Goal: Book appointment/travel/reservation

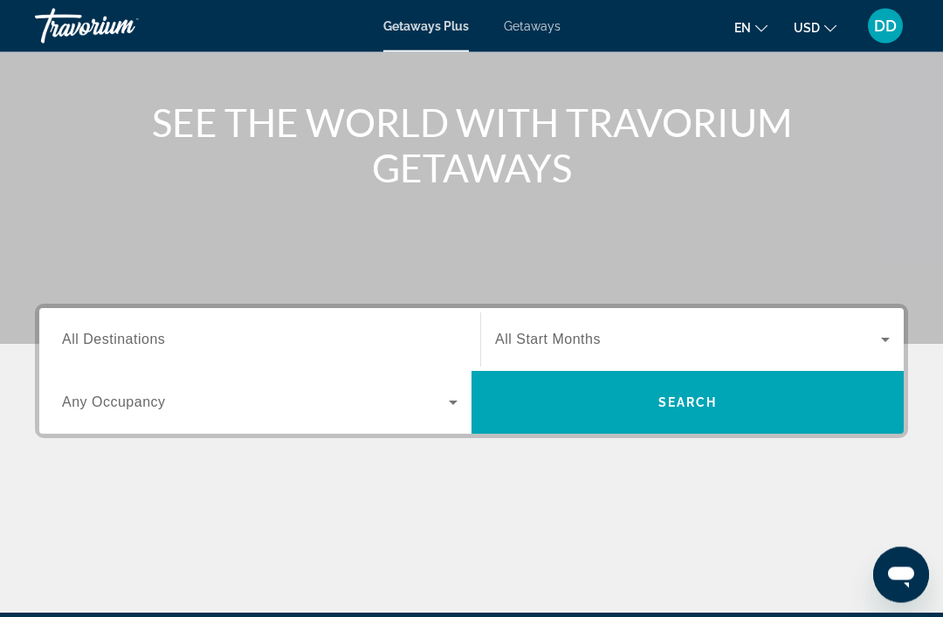
scroll to position [152, 0]
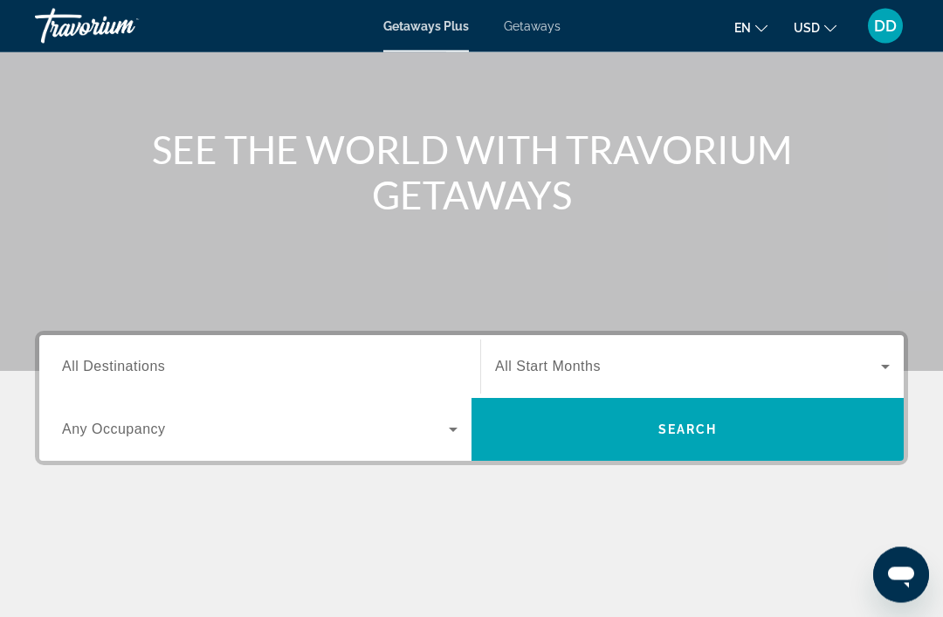
click at [538, 30] on span "Getaways" at bounding box center [532, 26] width 57 height 14
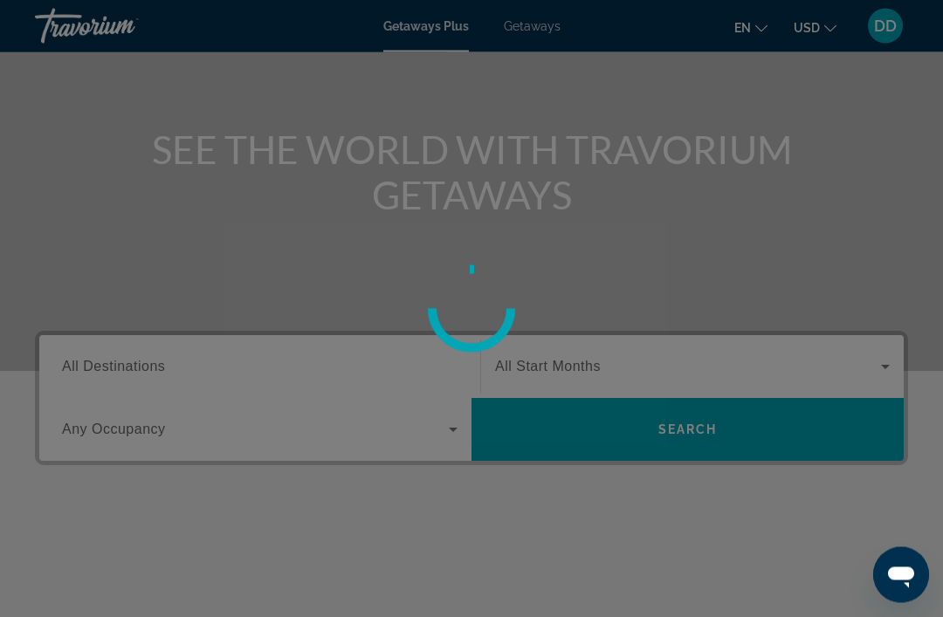
scroll to position [153, 0]
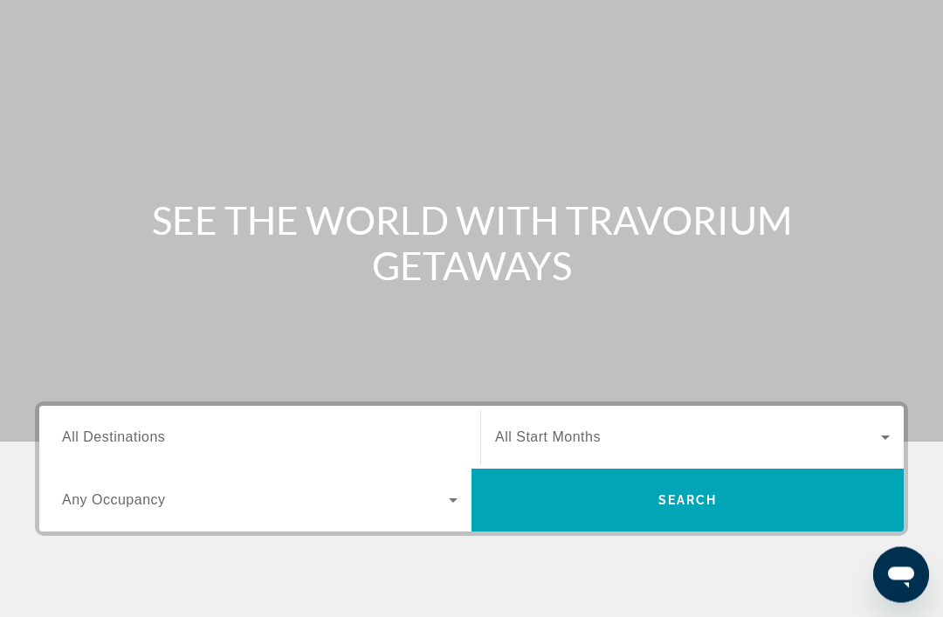
scroll to position [92, 0]
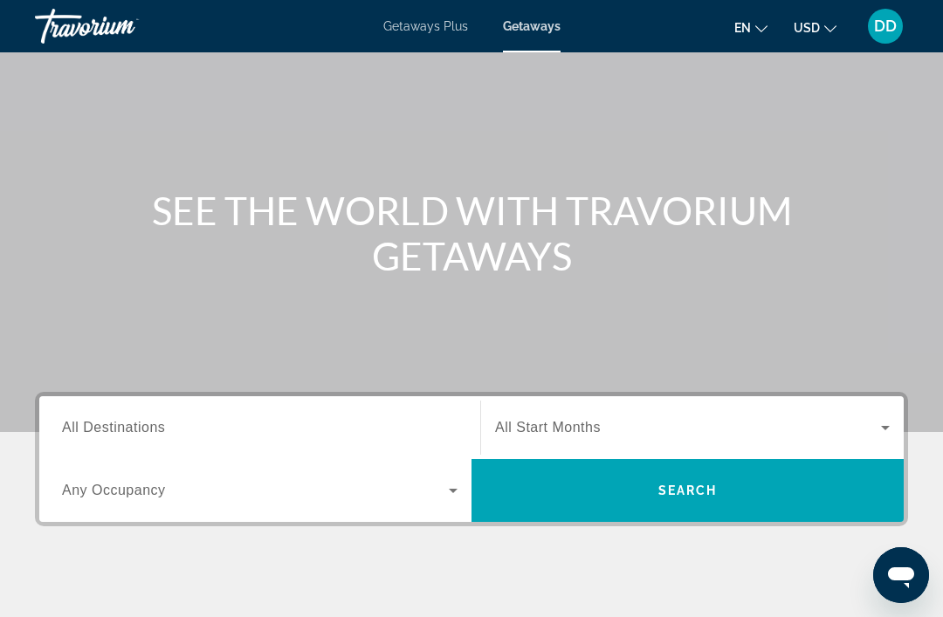
click at [442, 498] on span "Search widget" at bounding box center [255, 490] width 387 height 21
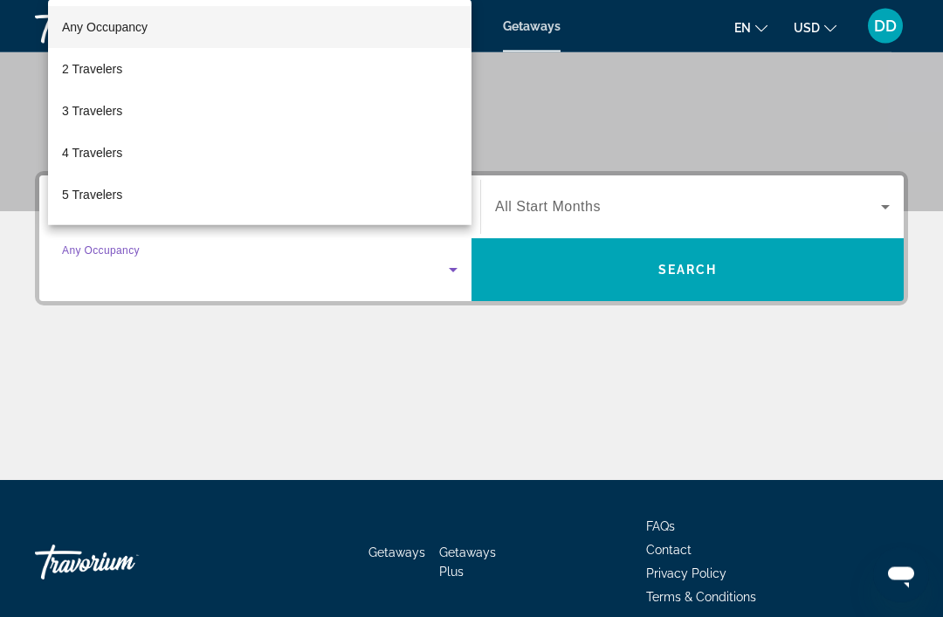
scroll to position [333, 0]
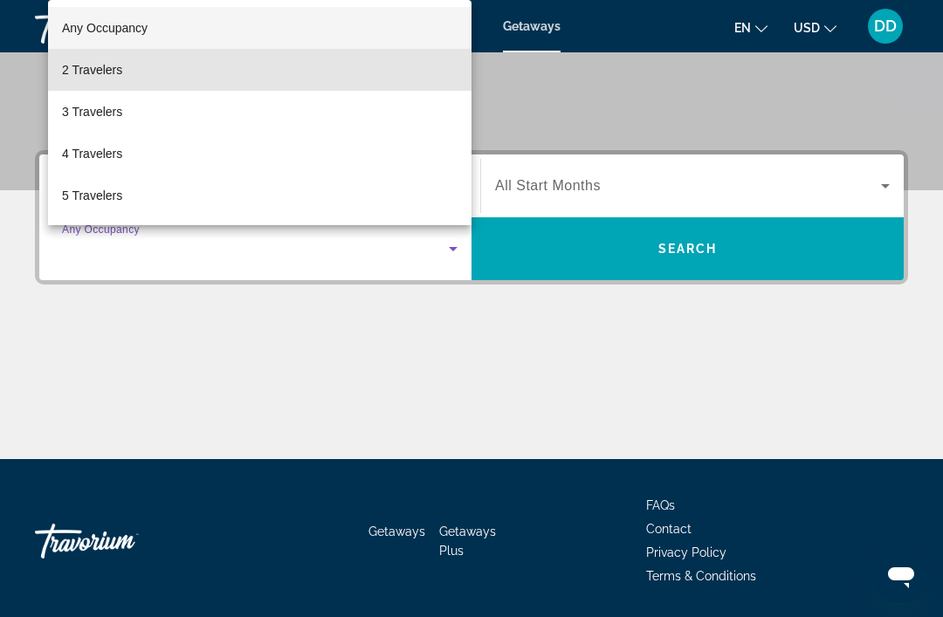
click at [325, 91] on mat-option "2 Travelers" at bounding box center [259, 70] width 423 height 42
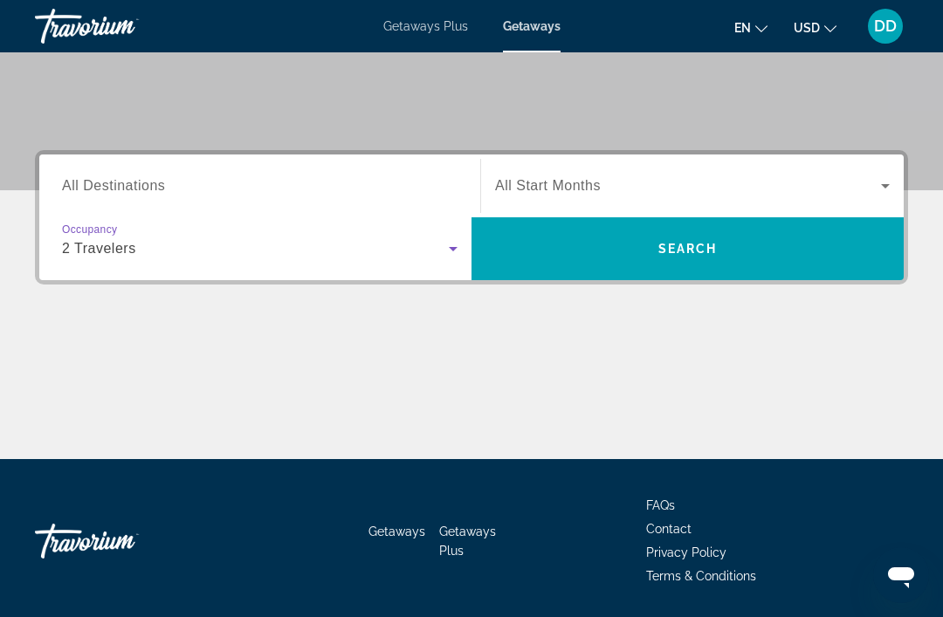
click at [865, 183] on span "Search widget" at bounding box center [688, 185] width 386 height 21
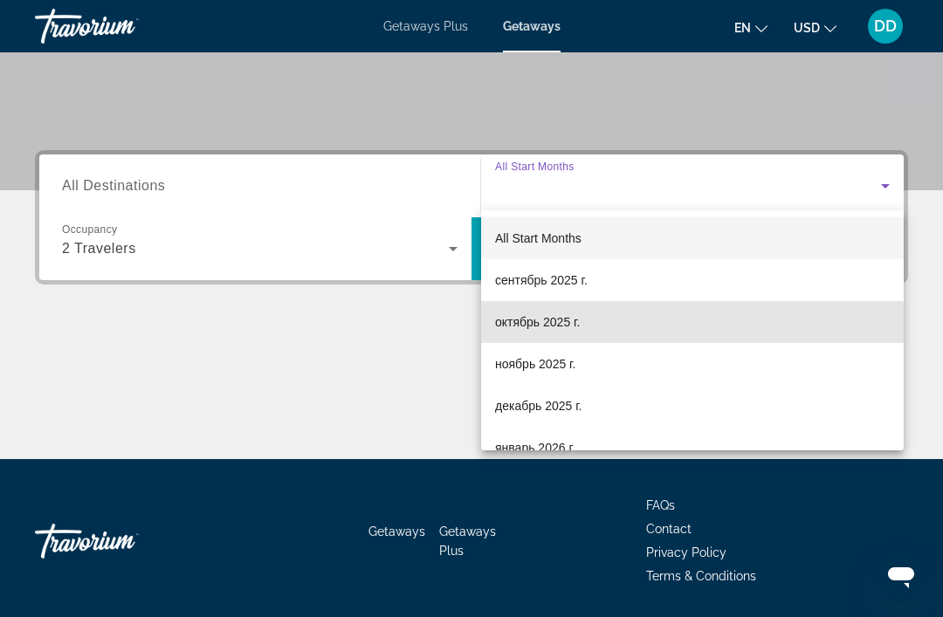
click at [572, 329] on span "октябрь 2025 г." at bounding box center [537, 322] width 85 height 21
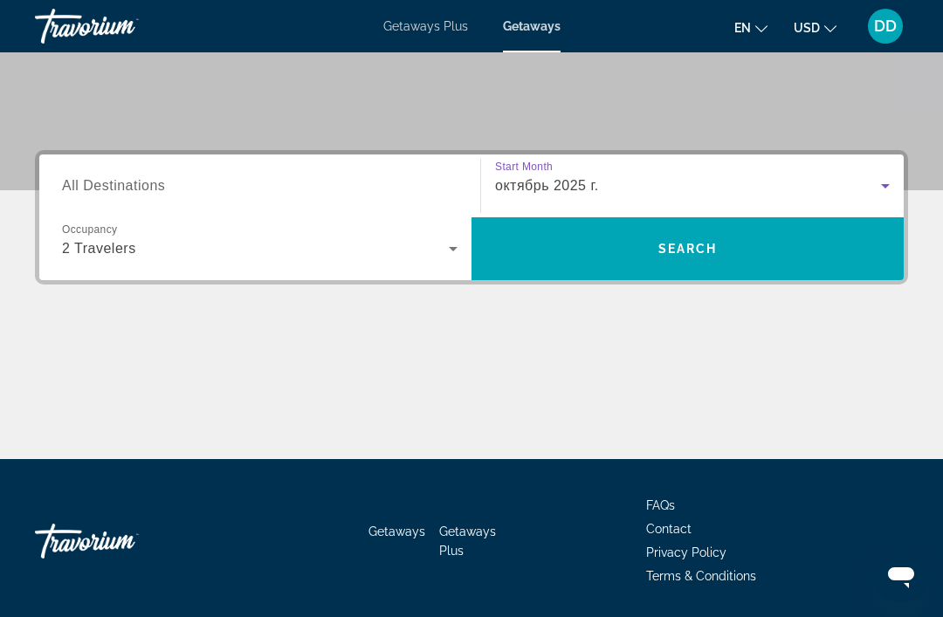
click at [608, 252] on span "Search widget" at bounding box center [687, 249] width 432 height 42
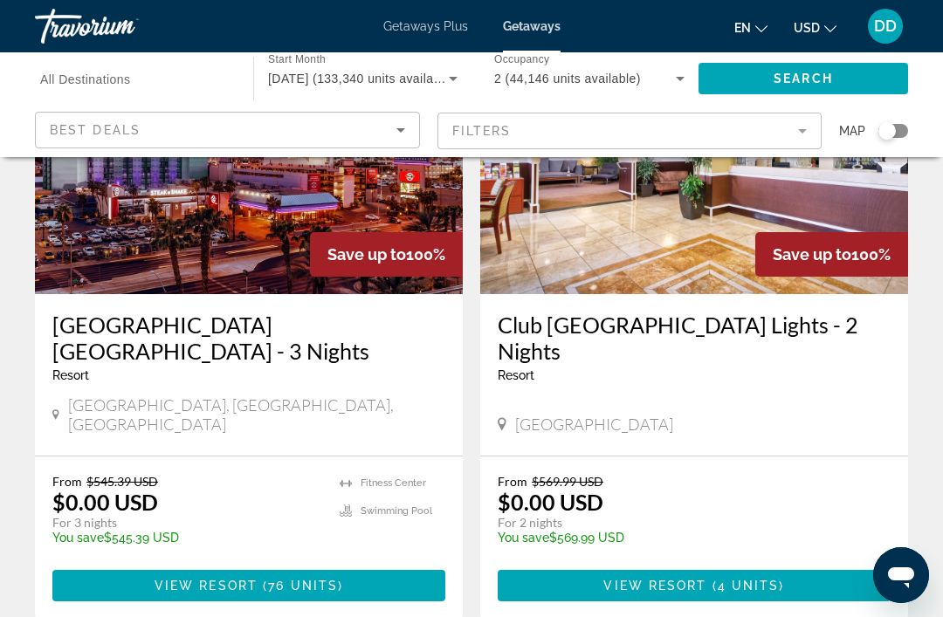
scroll to position [201, 0]
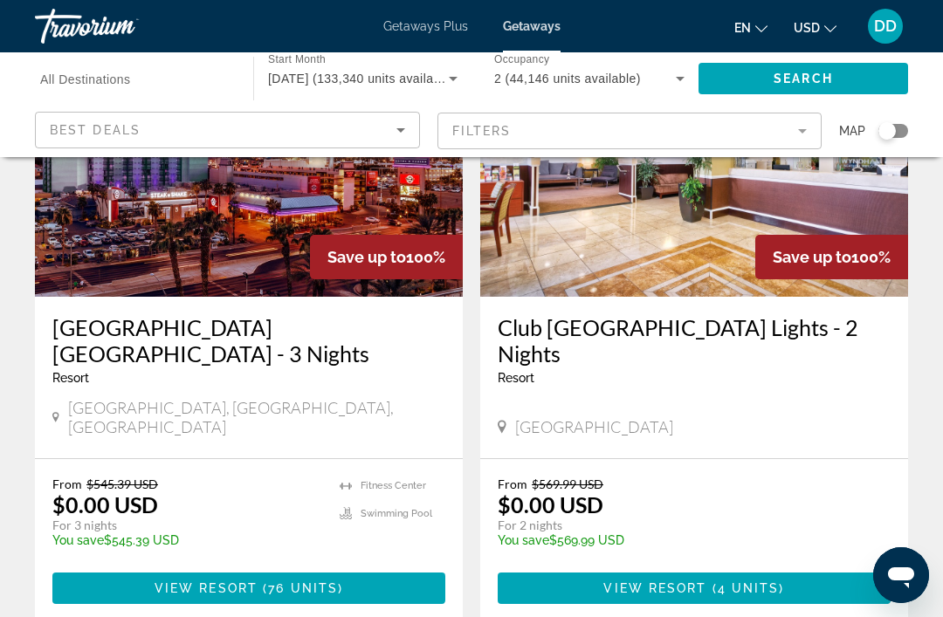
click at [403, 128] on icon "Sort by" at bounding box center [400, 130] width 21 height 21
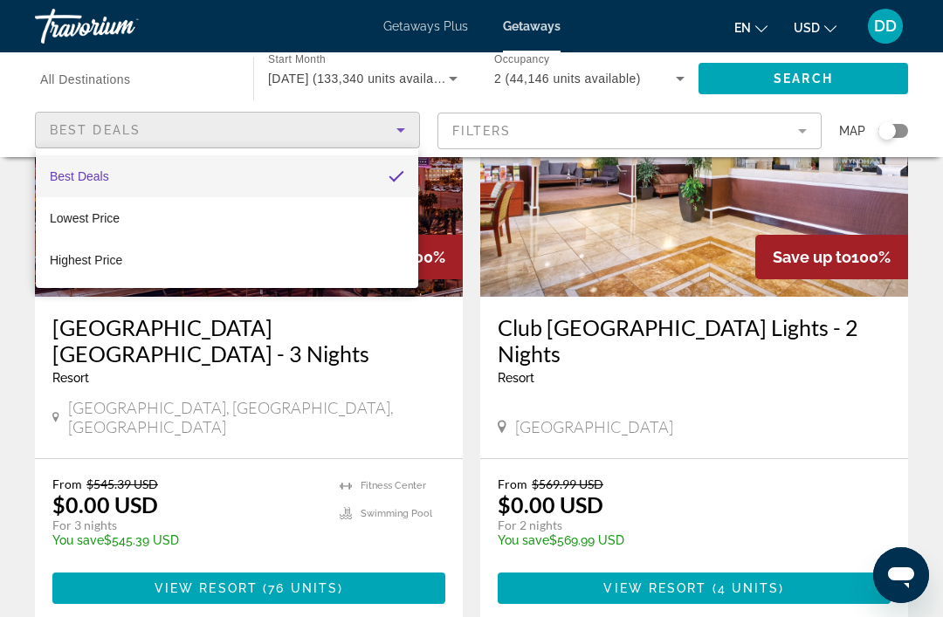
click at [533, 130] on div at bounding box center [471, 308] width 943 height 617
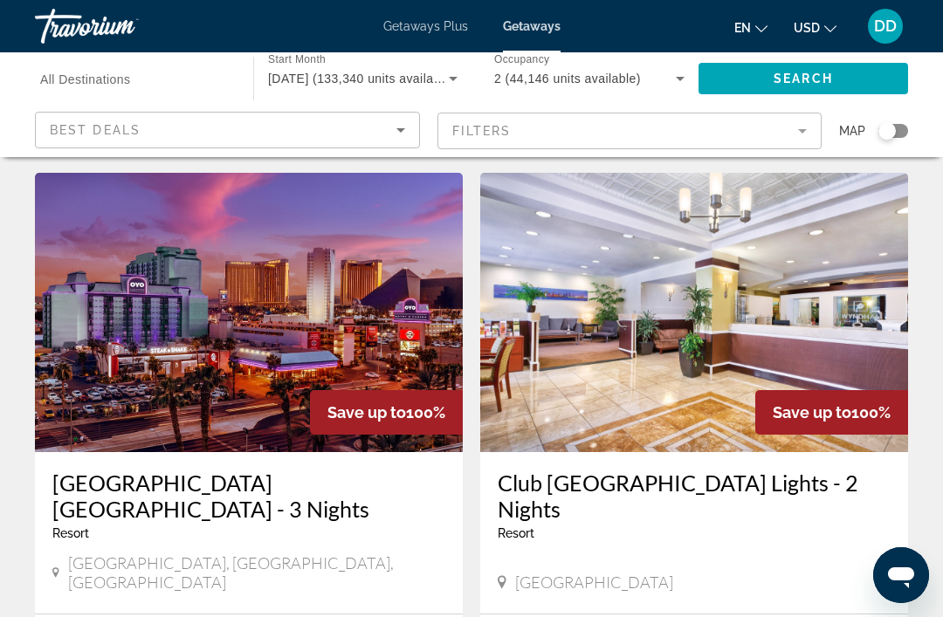
scroll to position [0, 0]
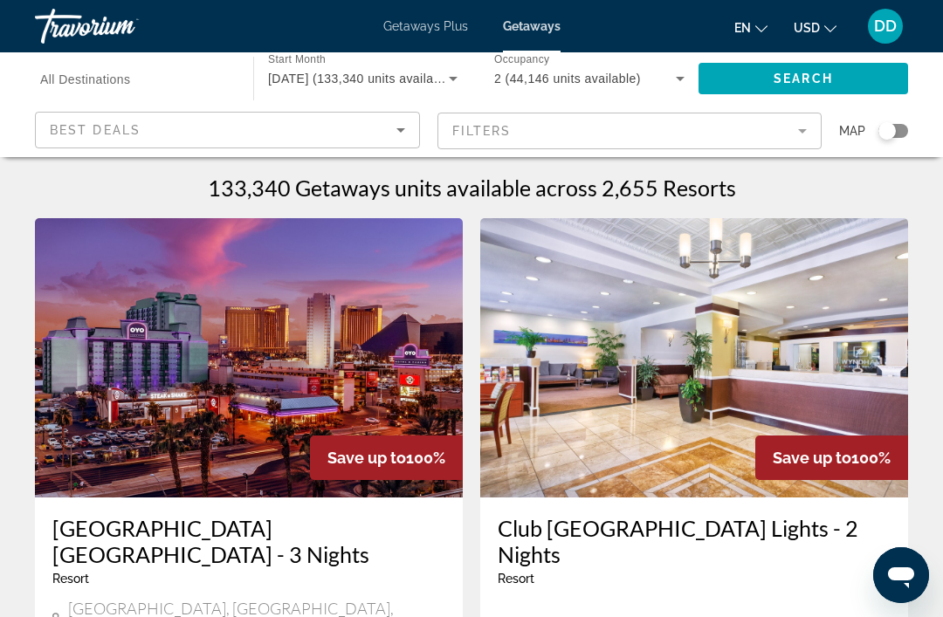
click at [194, 85] on input "Destination All Destinations" at bounding box center [135, 79] width 190 height 21
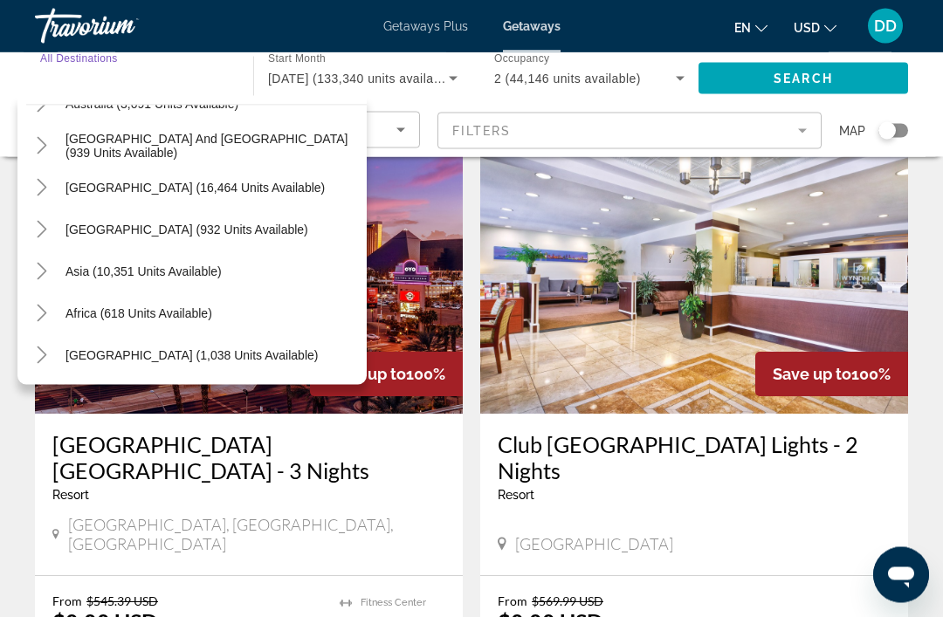
scroll to position [84, 0]
click at [220, 278] on span "Search widget" at bounding box center [212, 271] width 310 height 42
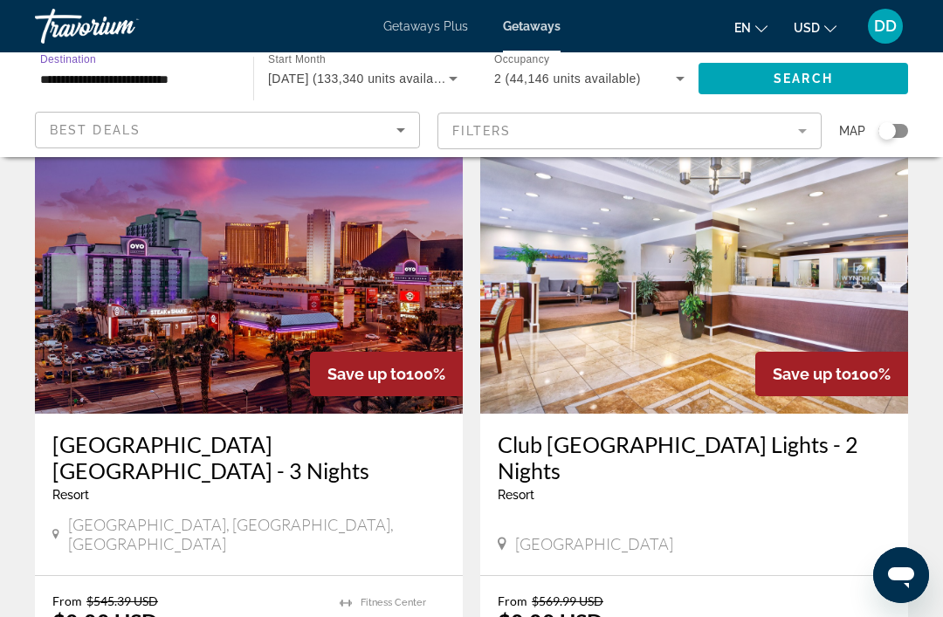
click at [191, 80] on input "**********" at bounding box center [135, 79] width 190 height 21
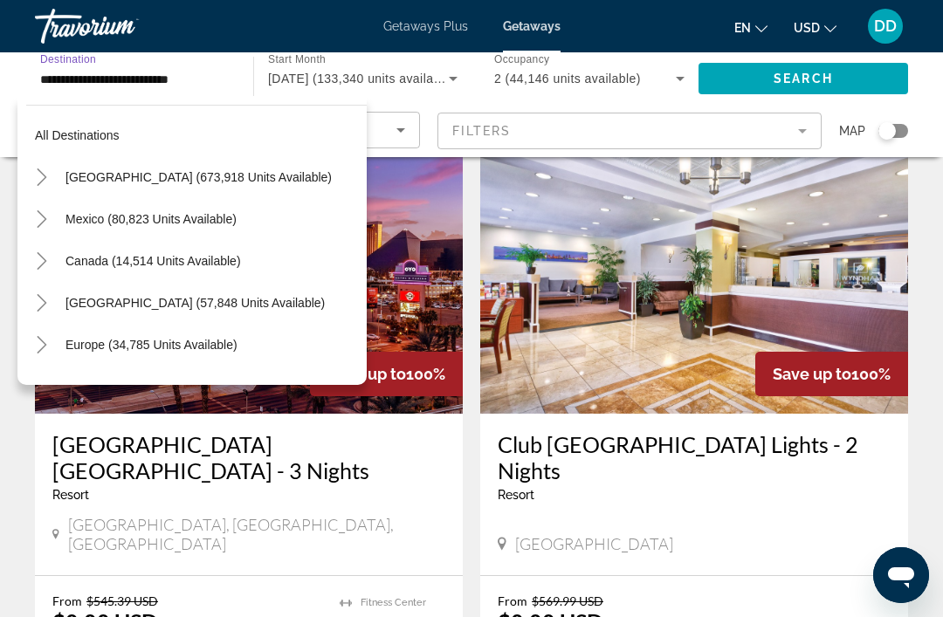
scroll to position [313, 0]
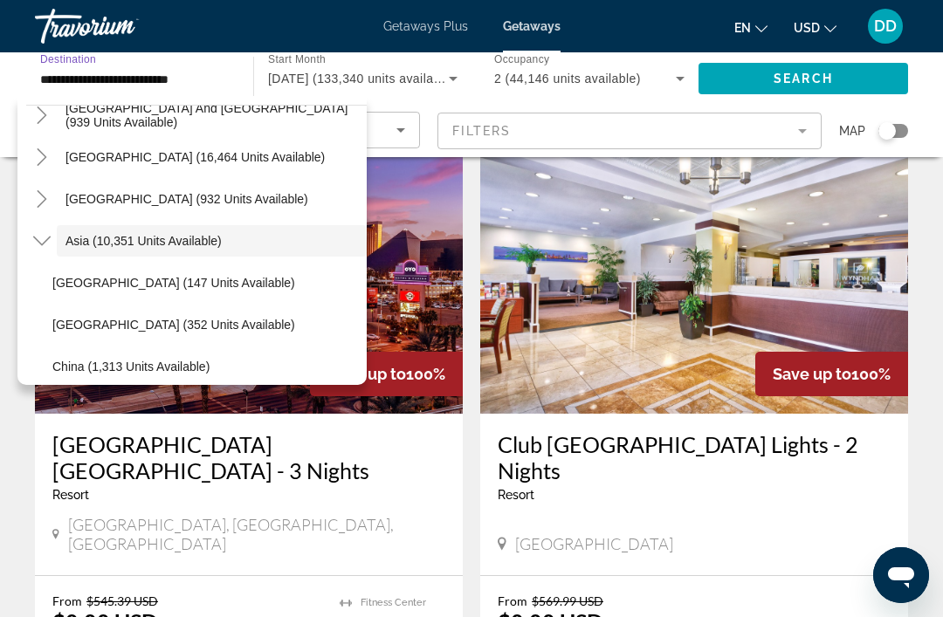
click at [47, 243] on icon "Toggle Asia (10,351 units available)" at bounding box center [41, 240] width 17 height 17
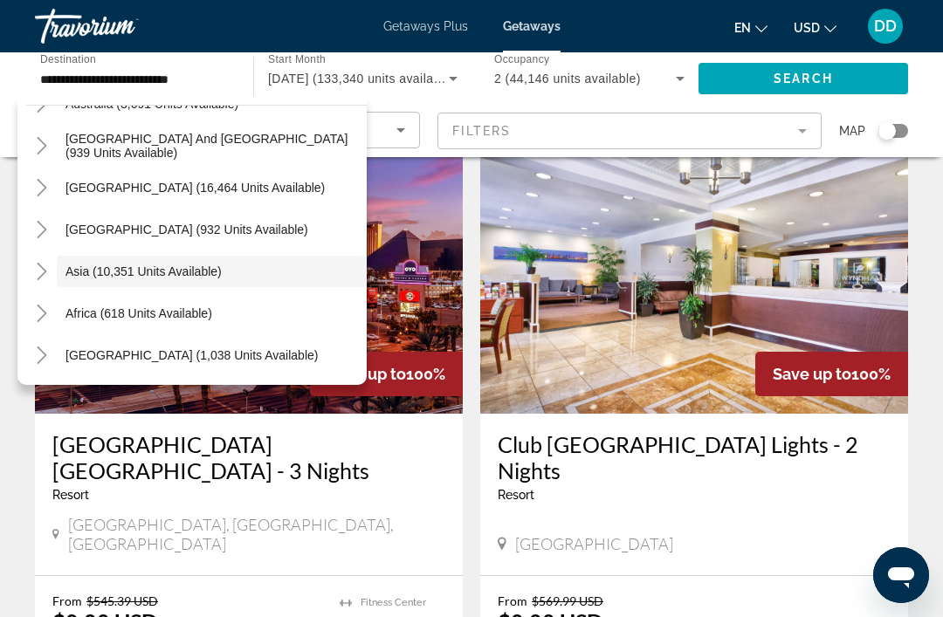
click at [56, 234] on mat-icon "Toggle Central America (932 units available)" at bounding box center [41, 230] width 31 height 31
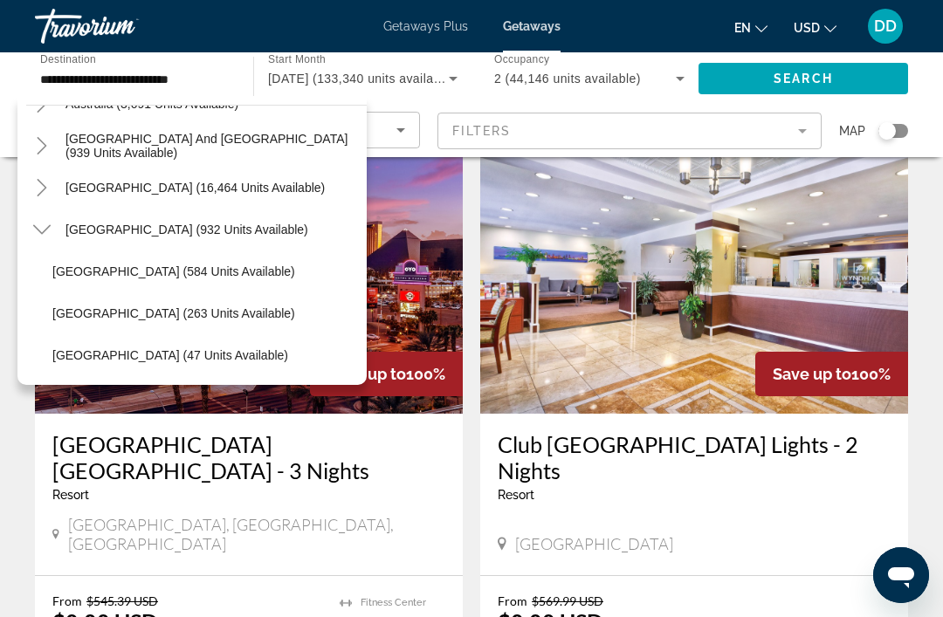
click at [53, 235] on mat-icon "Toggle Central America (932 units available)" at bounding box center [41, 230] width 31 height 31
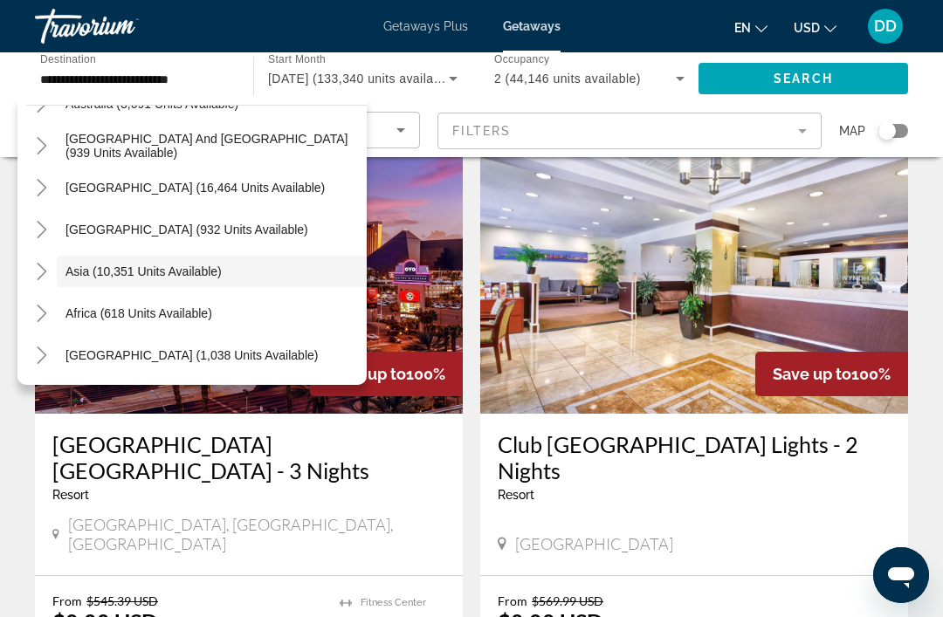
click at [49, 275] on icon "Toggle Asia (10,351 units available)" at bounding box center [41, 271] width 17 height 17
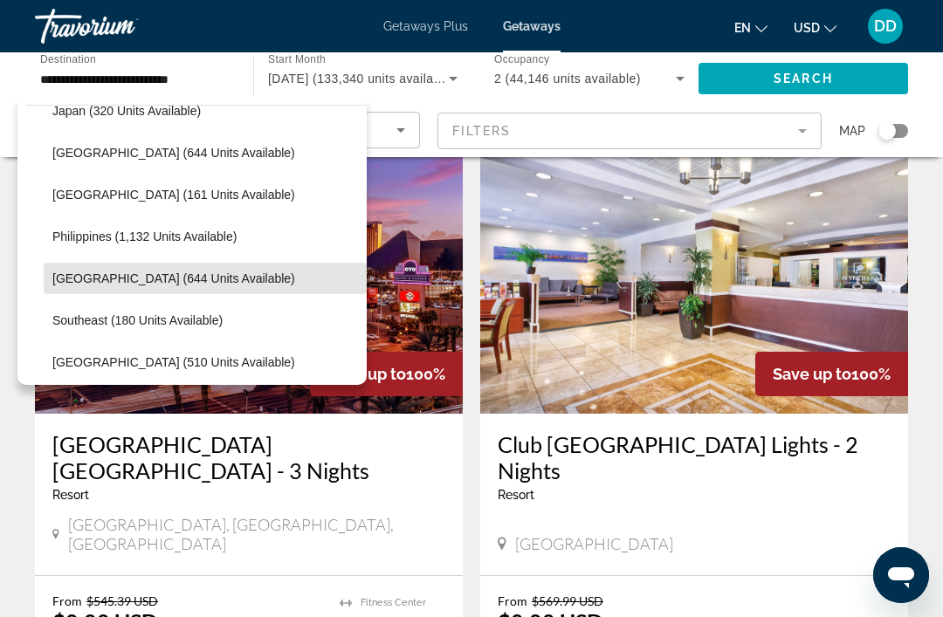
scroll to position [690, 0]
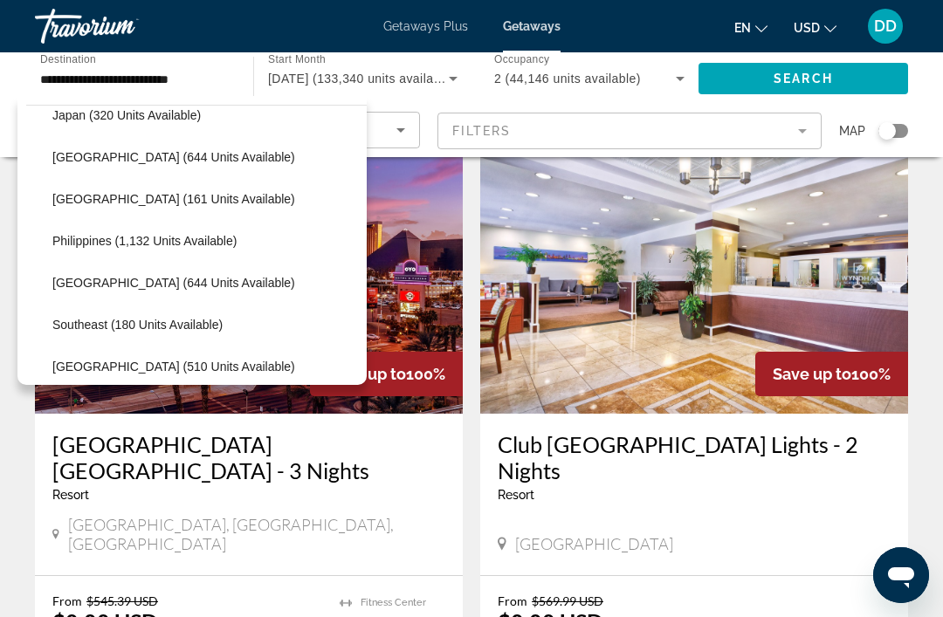
click at [203, 206] on span "Search widget" at bounding box center [205, 199] width 323 height 42
type input "**********"
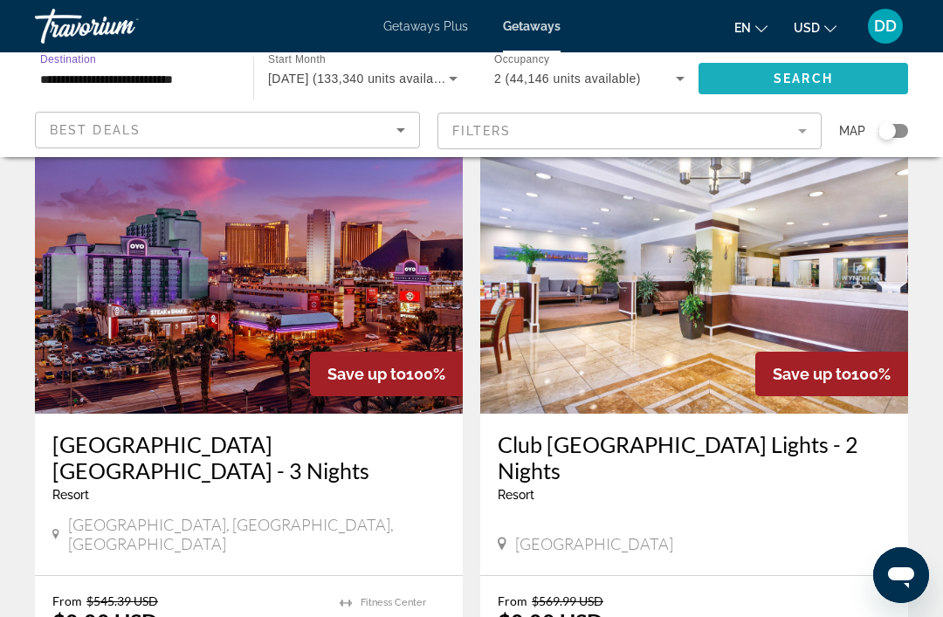
click at [819, 78] on span "Search" at bounding box center [802, 79] width 59 height 14
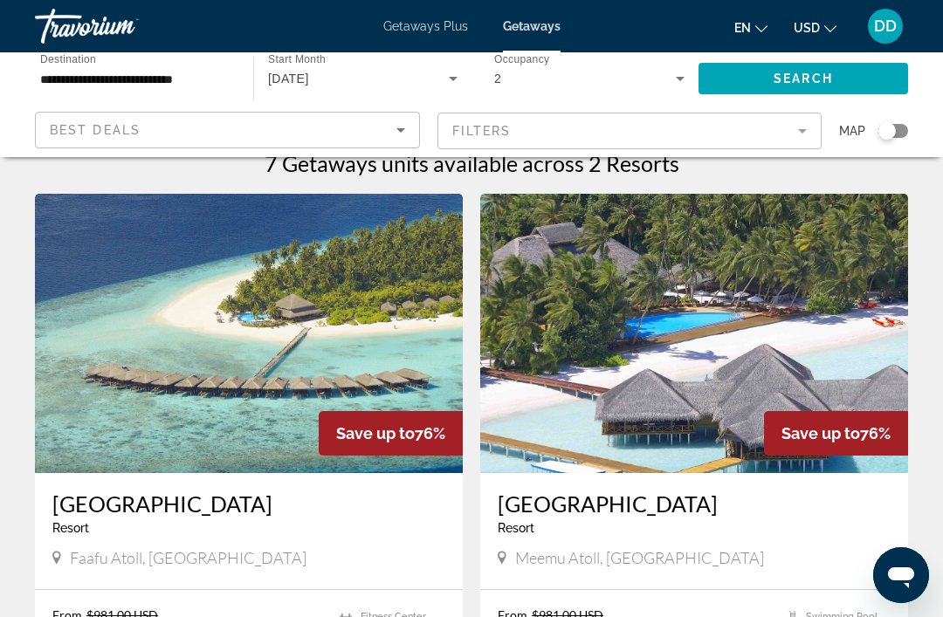
scroll to position [24, 0]
click at [388, 346] on img "Main content" at bounding box center [249, 334] width 428 height 279
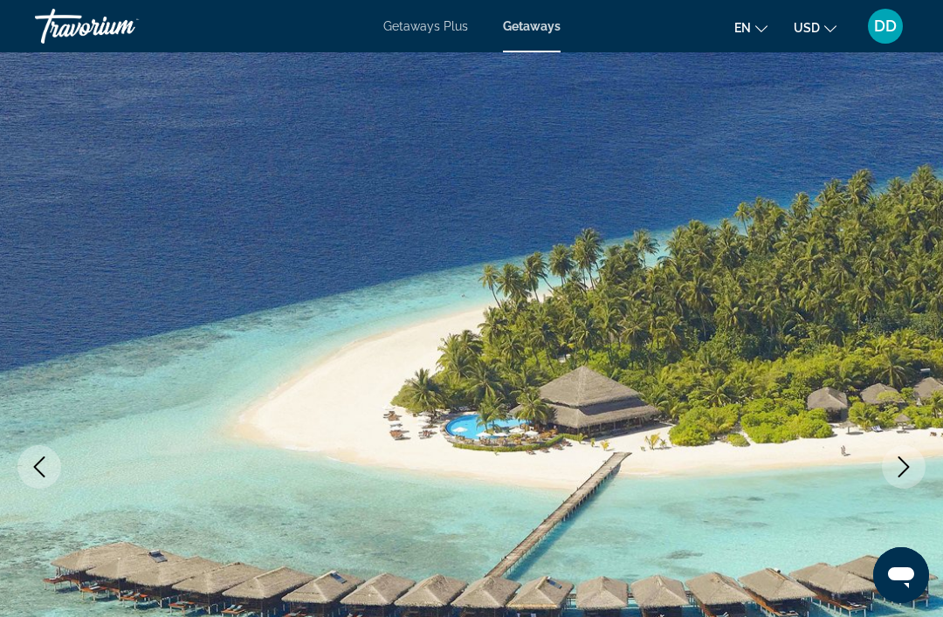
click at [889, 465] on button "Next image" at bounding box center [903, 467] width 44 height 44
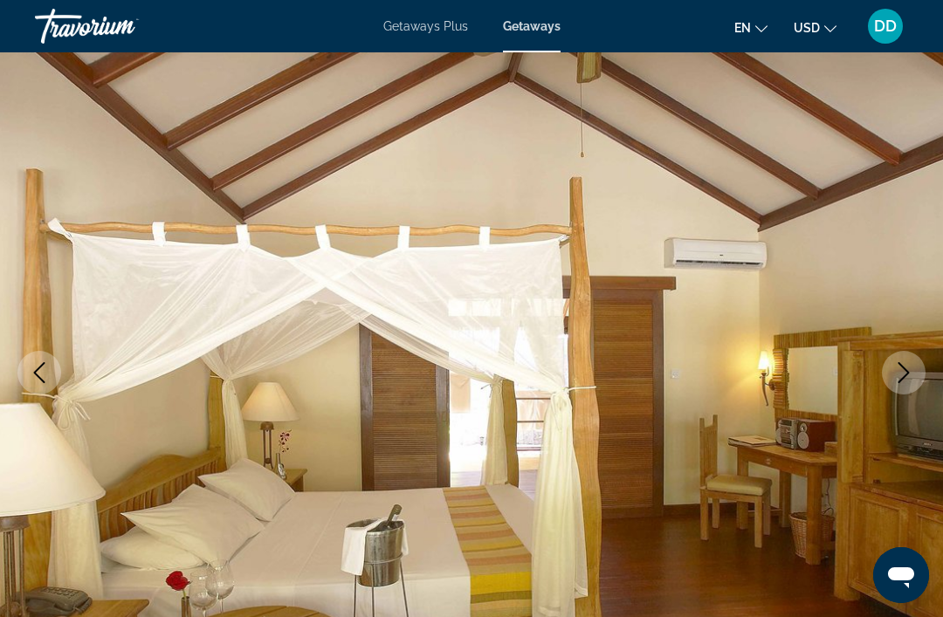
scroll to position [99, 0]
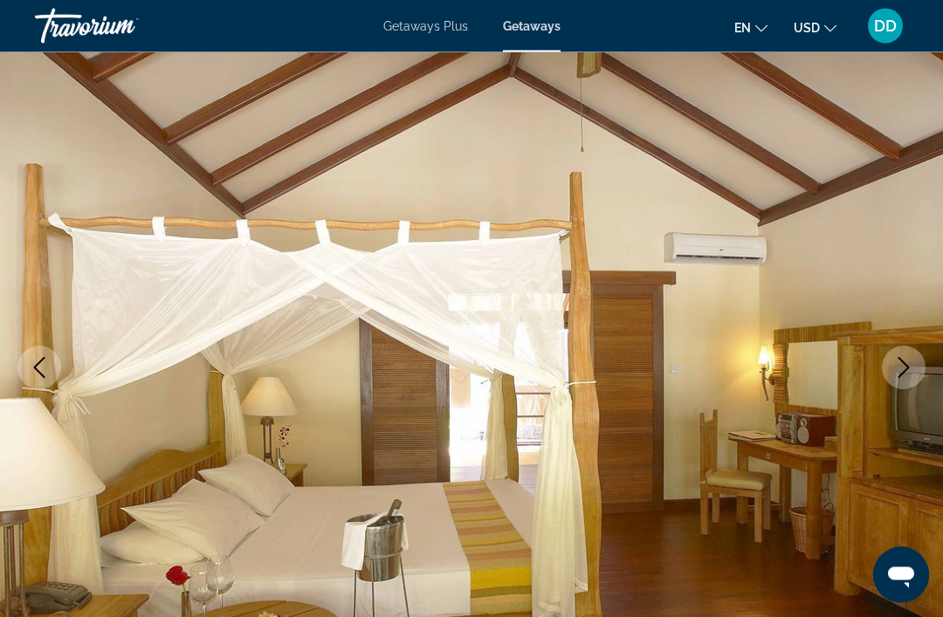
click at [904, 367] on icon "Next image" at bounding box center [903, 368] width 21 height 21
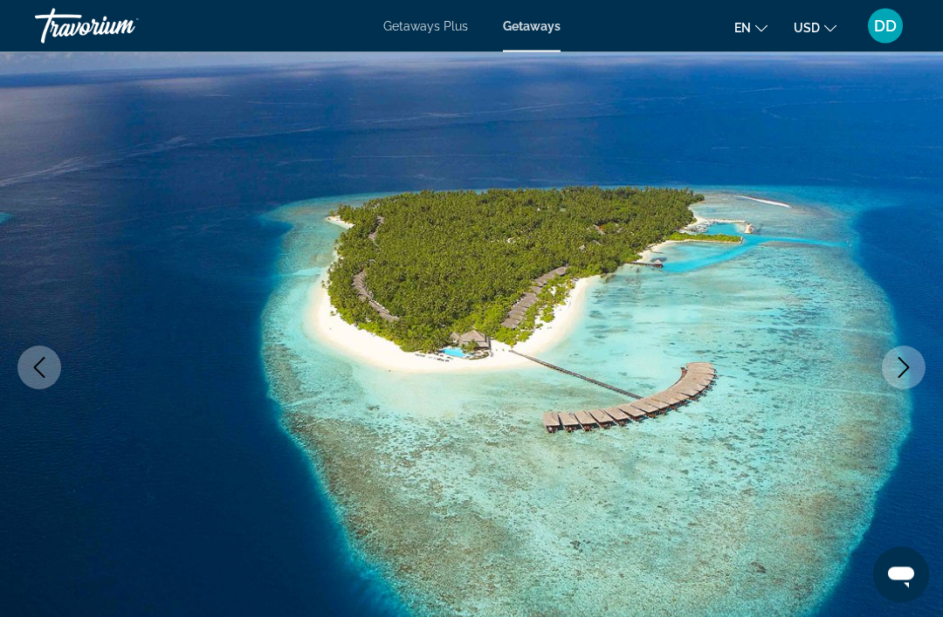
click at [911, 368] on icon "Next image" at bounding box center [903, 368] width 21 height 21
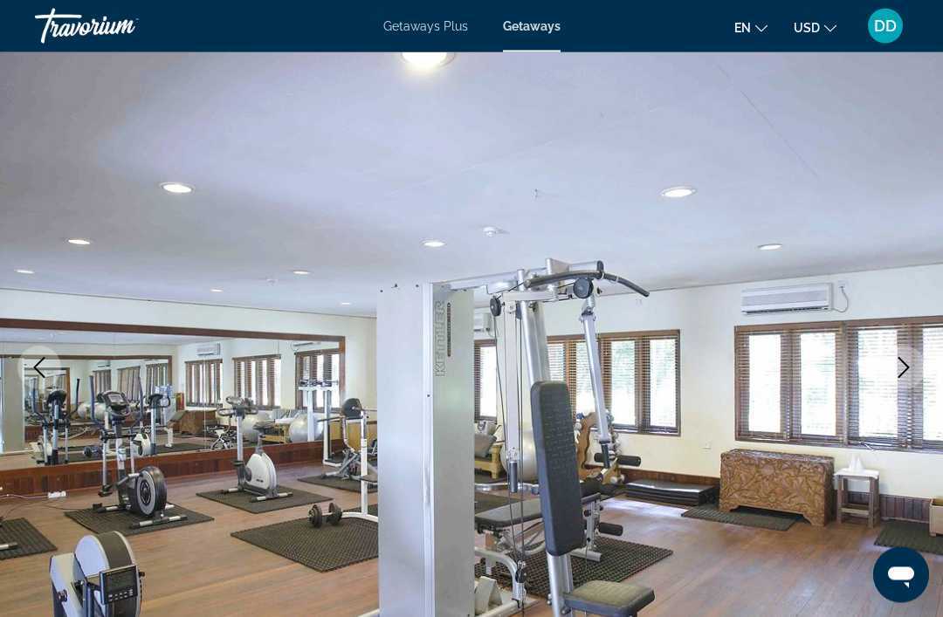
click at [909, 366] on icon "Next image" at bounding box center [903, 368] width 21 height 21
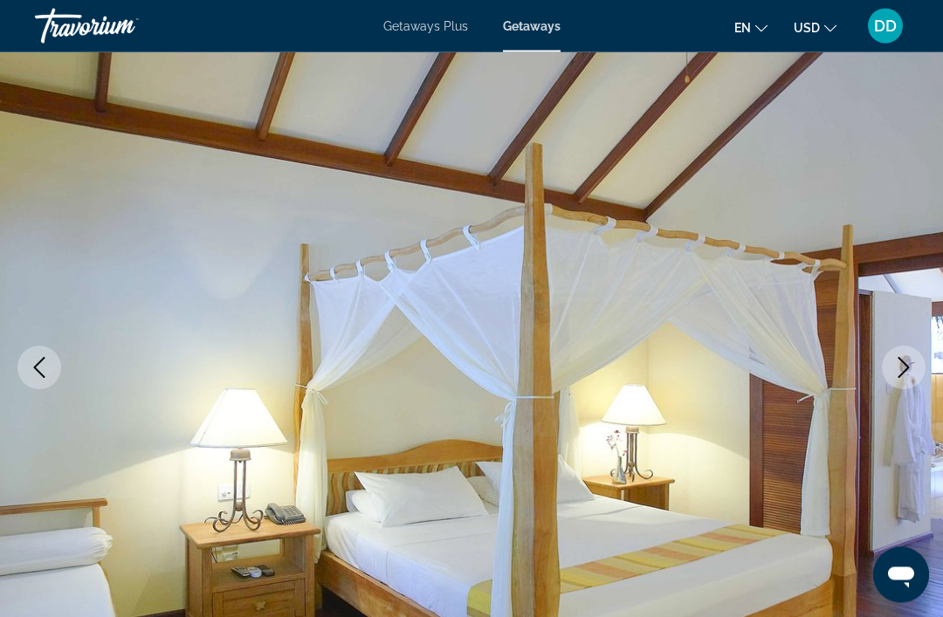
click at [910, 365] on icon "Next image" at bounding box center [903, 368] width 21 height 21
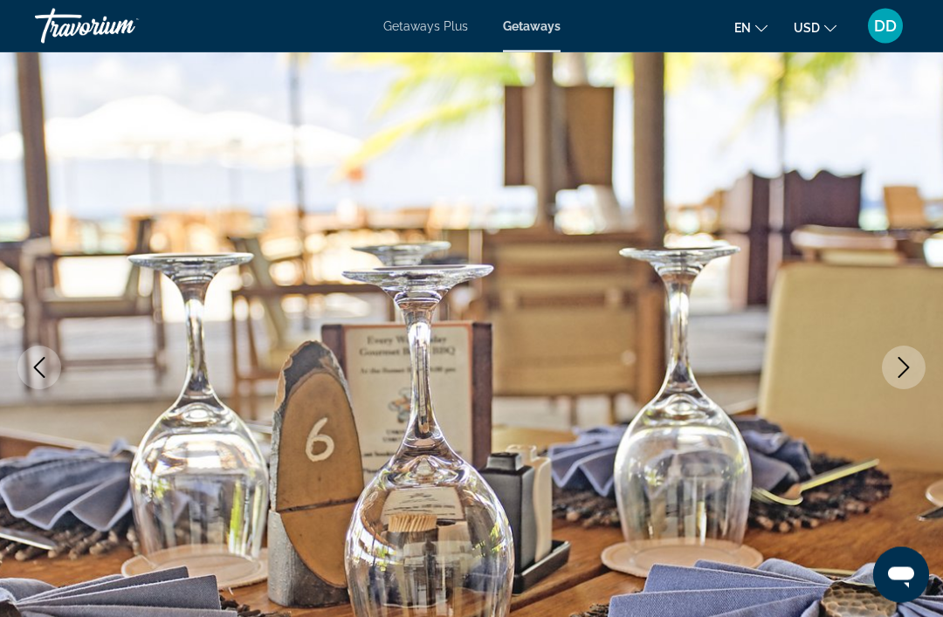
click at [914, 361] on button "Next image" at bounding box center [903, 368] width 44 height 44
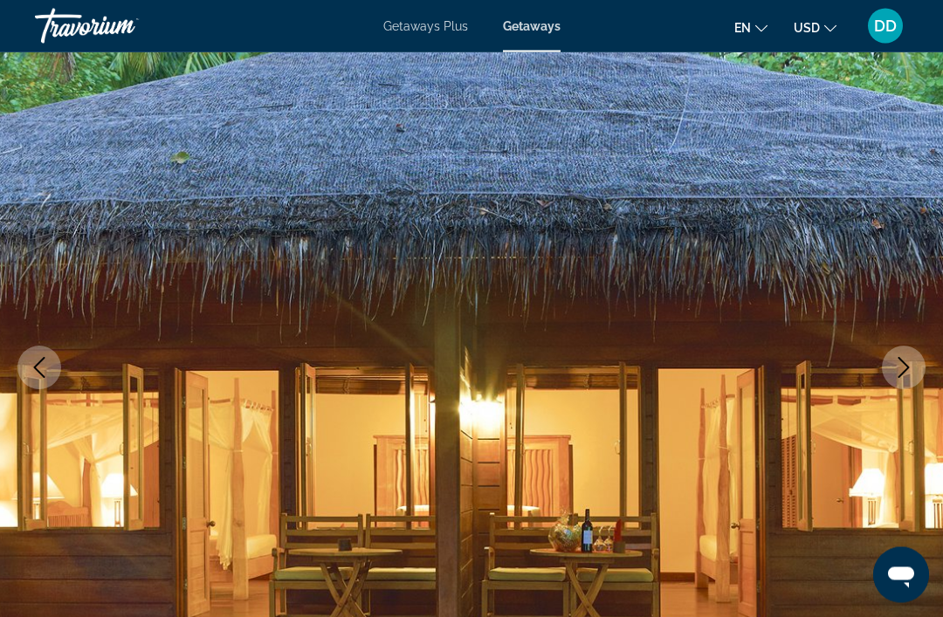
click at [909, 366] on icon "Next image" at bounding box center [903, 368] width 21 height 21
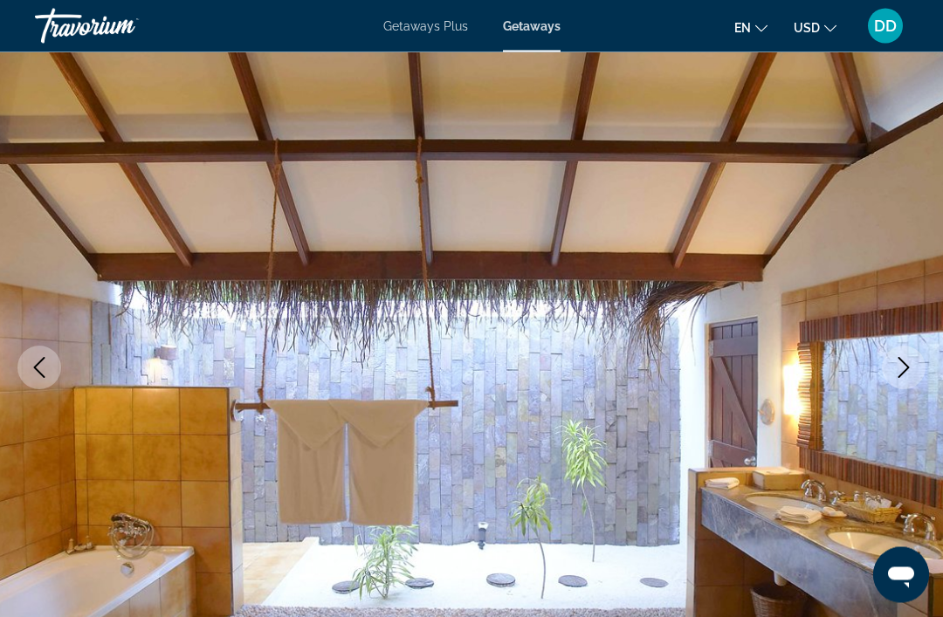
click at [910, 368] on icon "Next image" at bounding box center [903, 368] width 21 height 21
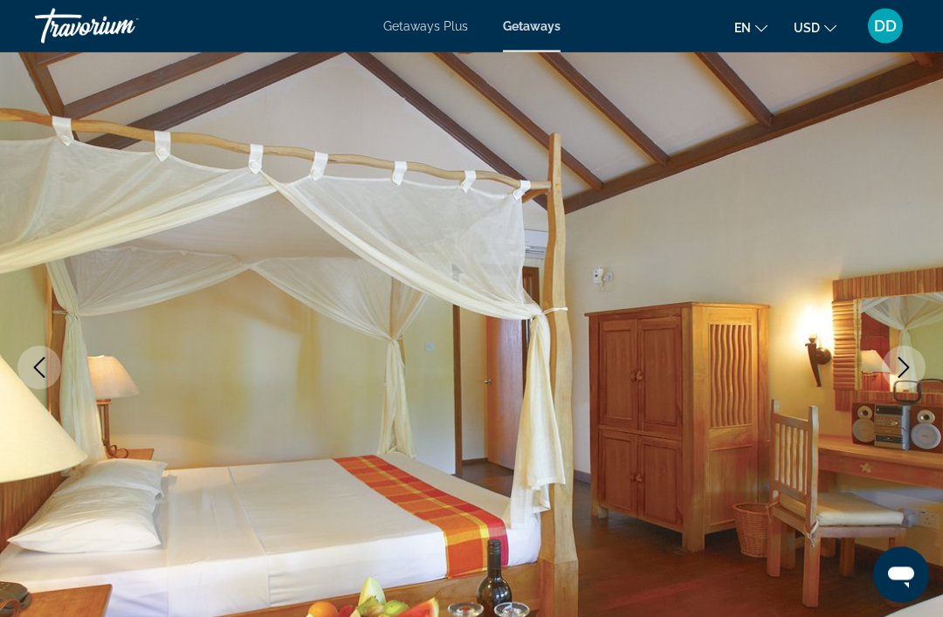
click at [910, 369] on icon "Next image" at bounding box center [903, 368] width 21 height 21
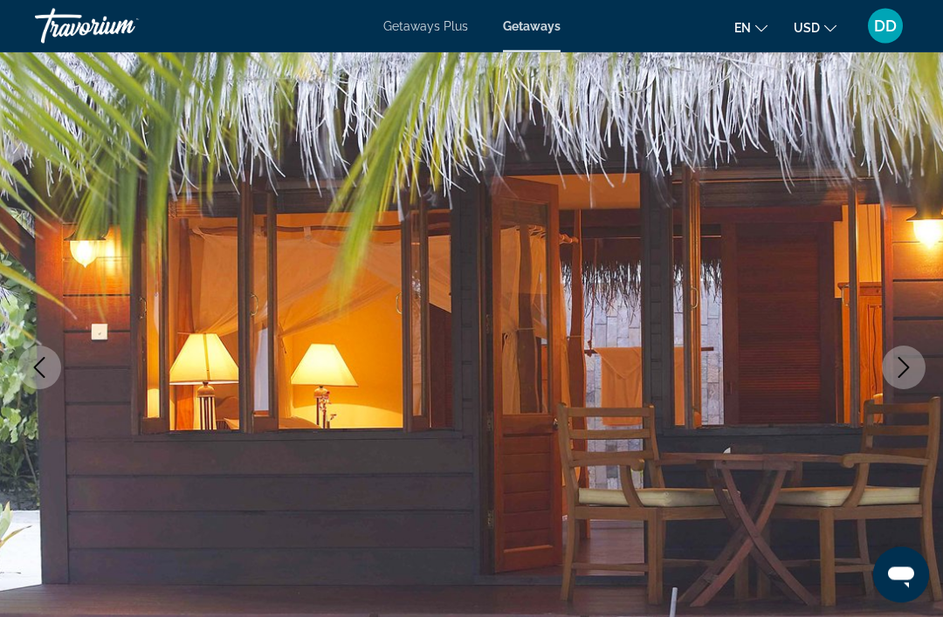
click at [910, 371] on icon "Next image" at bounding box center [903, 368] width 21 height 21
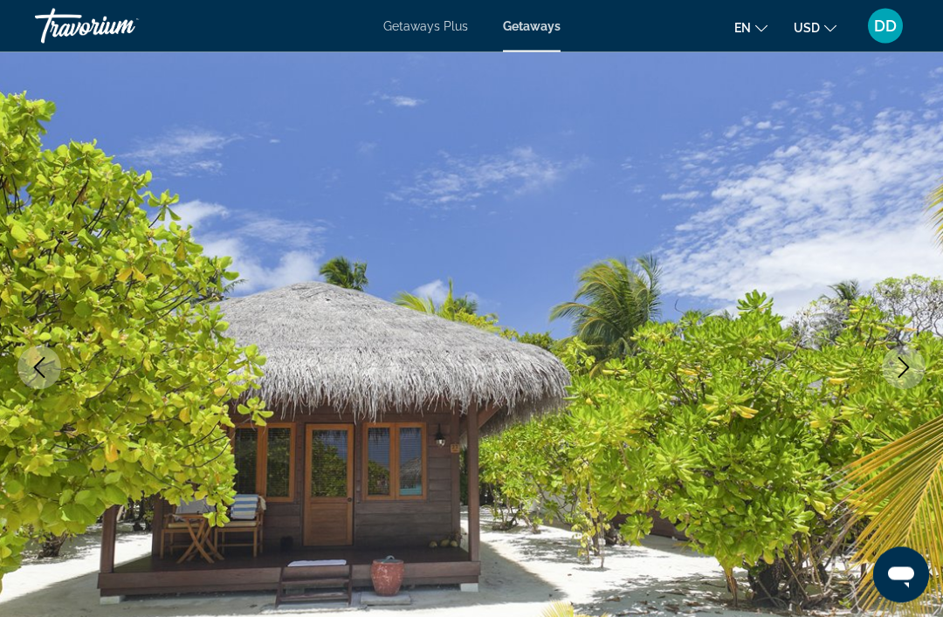
click at [898, 377] on icon "Next image" at bounding box center [903, 368] width 11 height 21
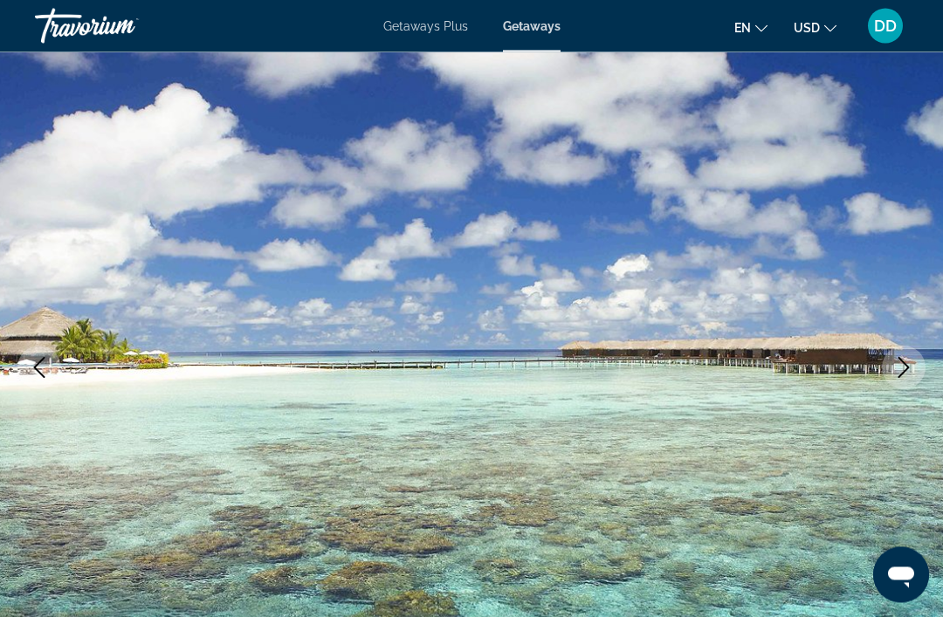
click at [906, 374] on icon "Next image" at bounding box center [903, 368] width 21 height 21
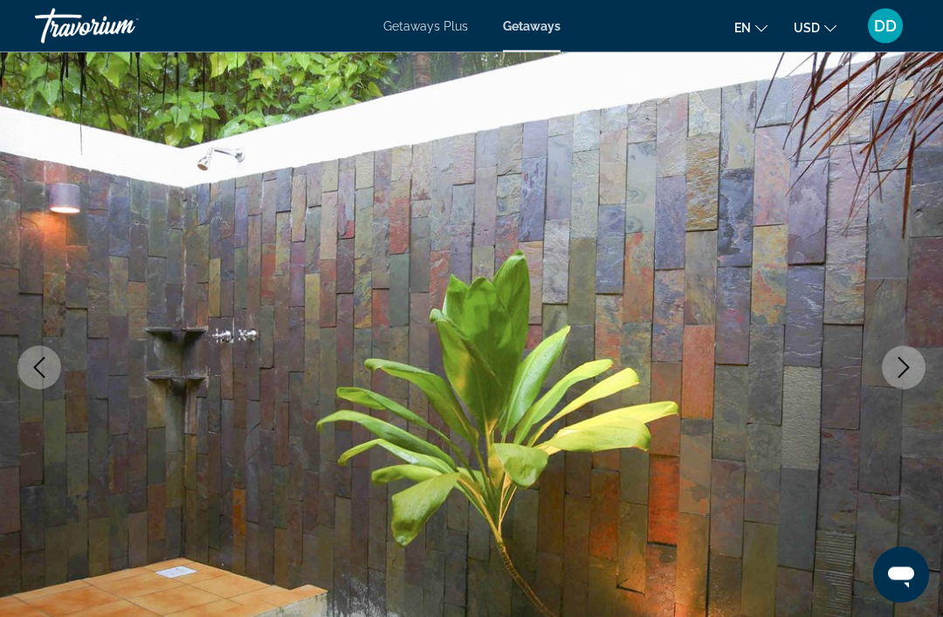
click at [906, 374] on icon "Next image" at bounding box center [903, 368] width 21 height 21
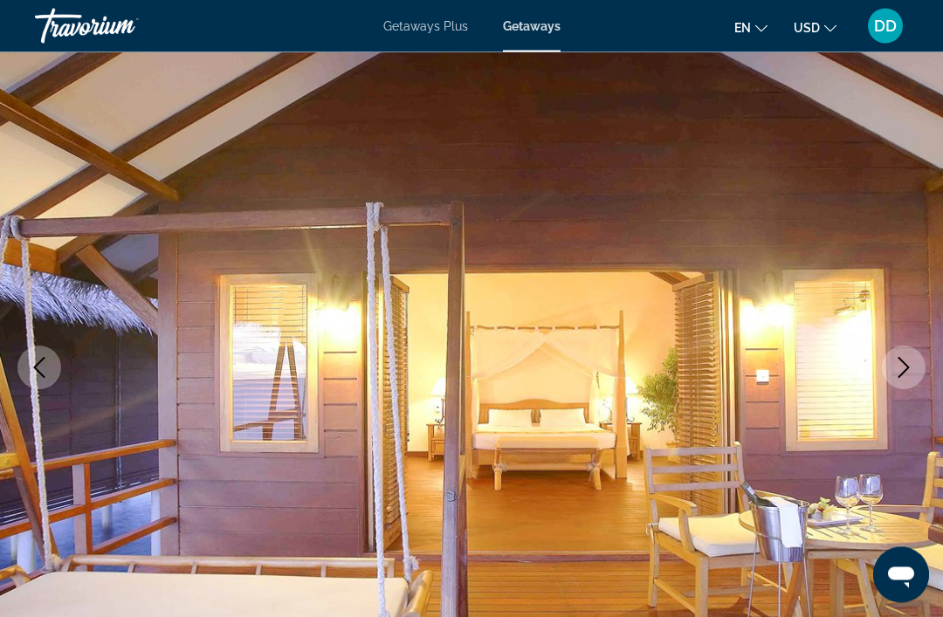
click at [908, 372] on icon "Next image" at bounding box center [903, 368] width 21 height 21
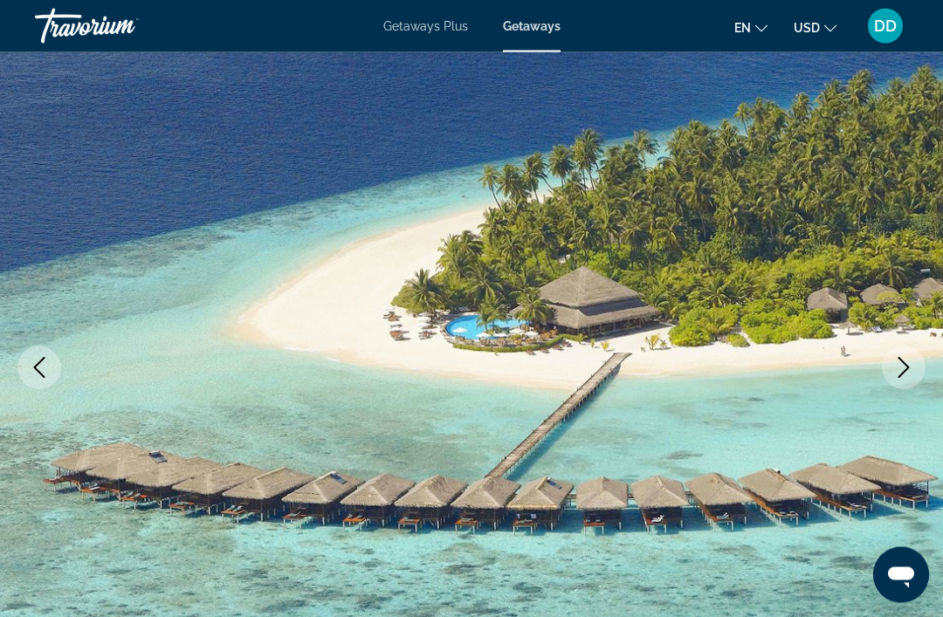
click at [904, 374] on icon "Next image" at bounding box center [903, 368] width 21 height 21
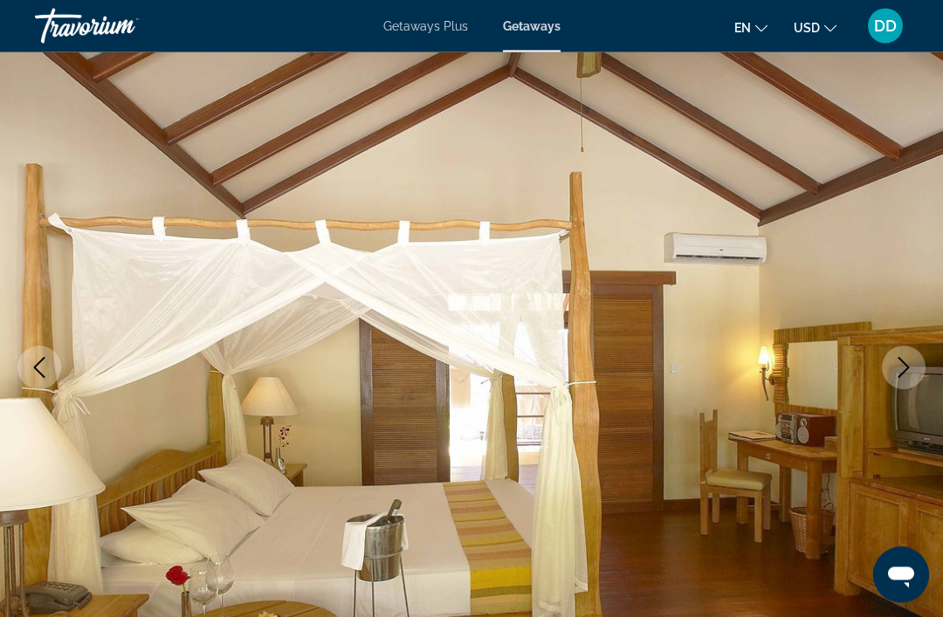
click at [905, 375] on icon "Next image" at bounding box center [903, 368] width 21 height 21
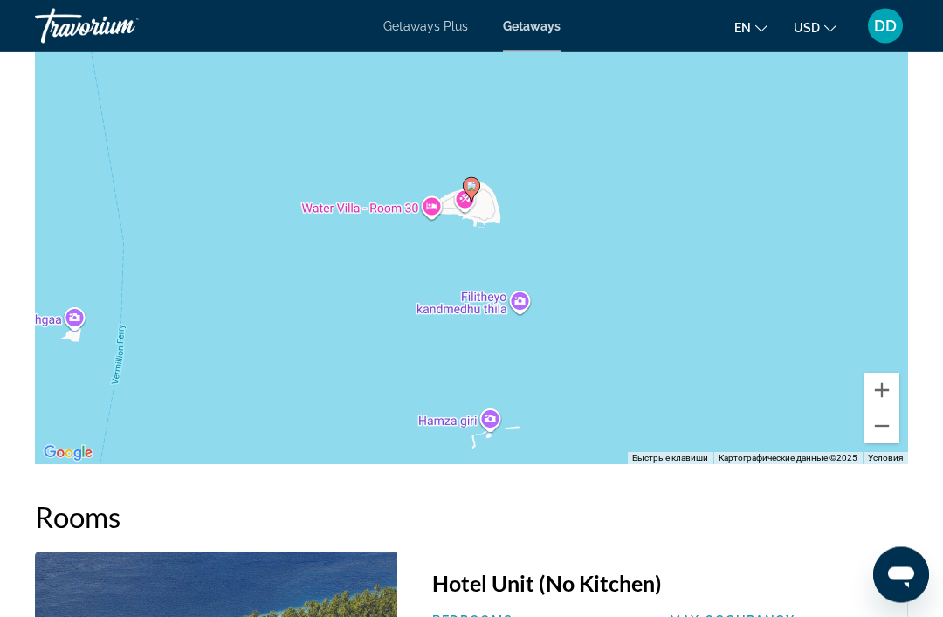
scroll to position [3135, 0]
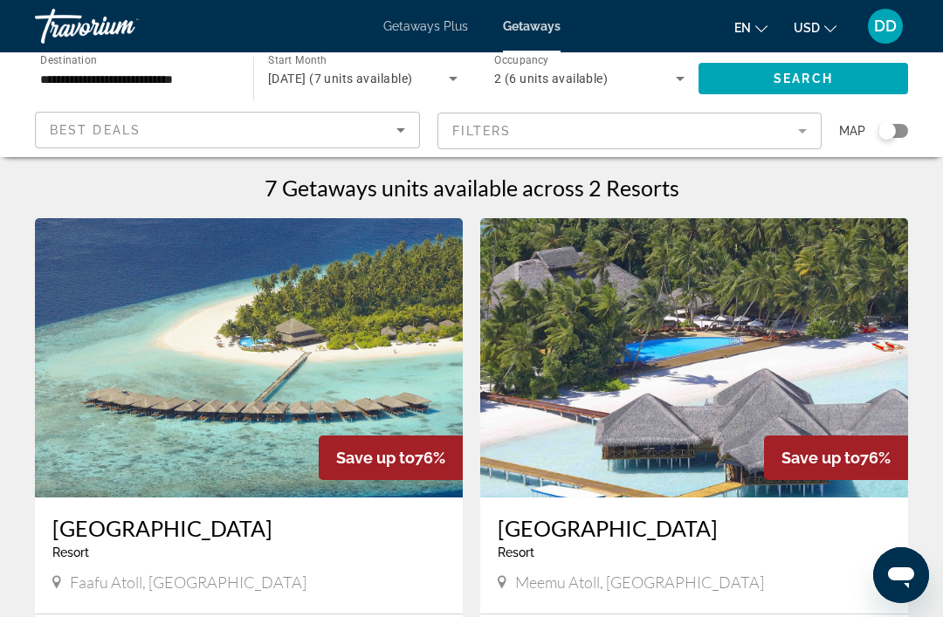
click at [847, 363] on img "Main content" at bounding box center [694, 357] width 428 height 279
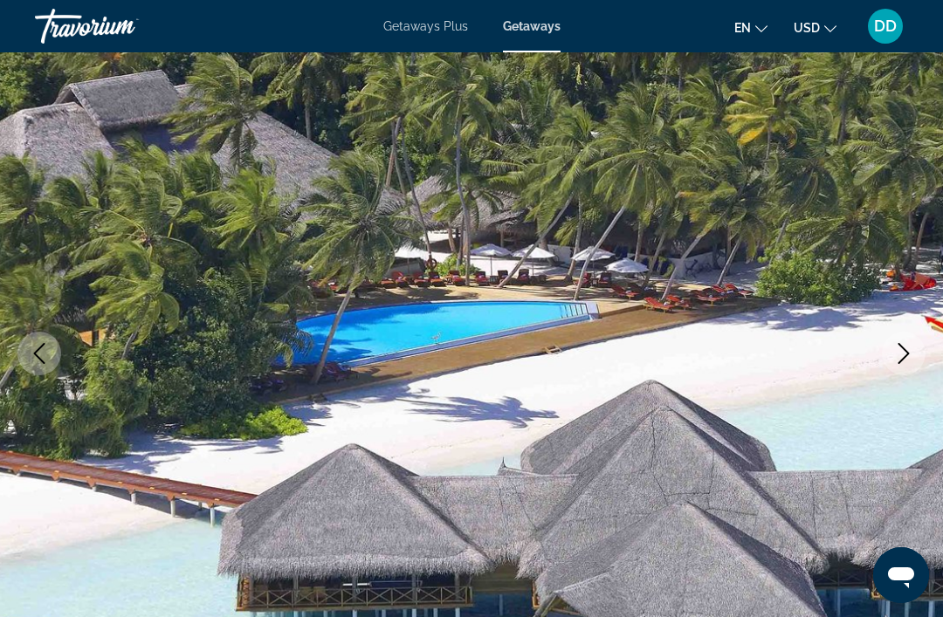
scroll to position [116, 0]
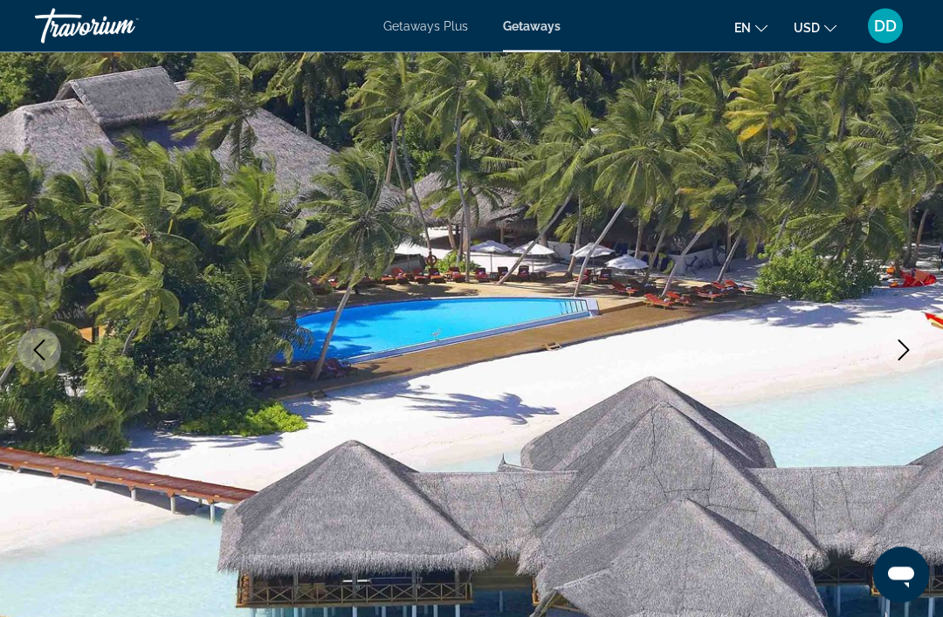
click at [898, 343] on icon "Next image" at bounding box center [903, 350] width 21 height 21
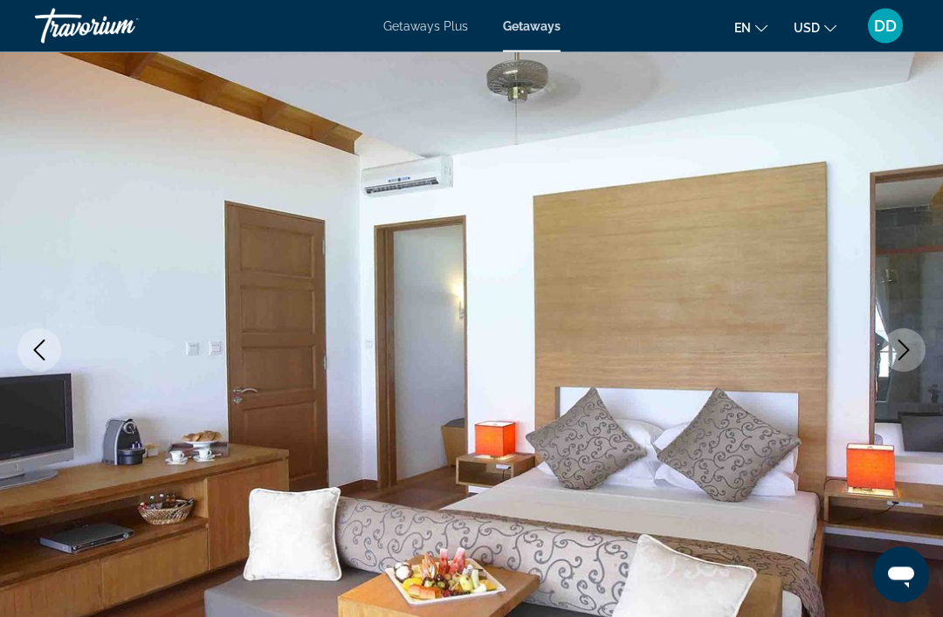
click at [909, 360] on button "Next image" at bounding box center [903, 351] width 44 height 44
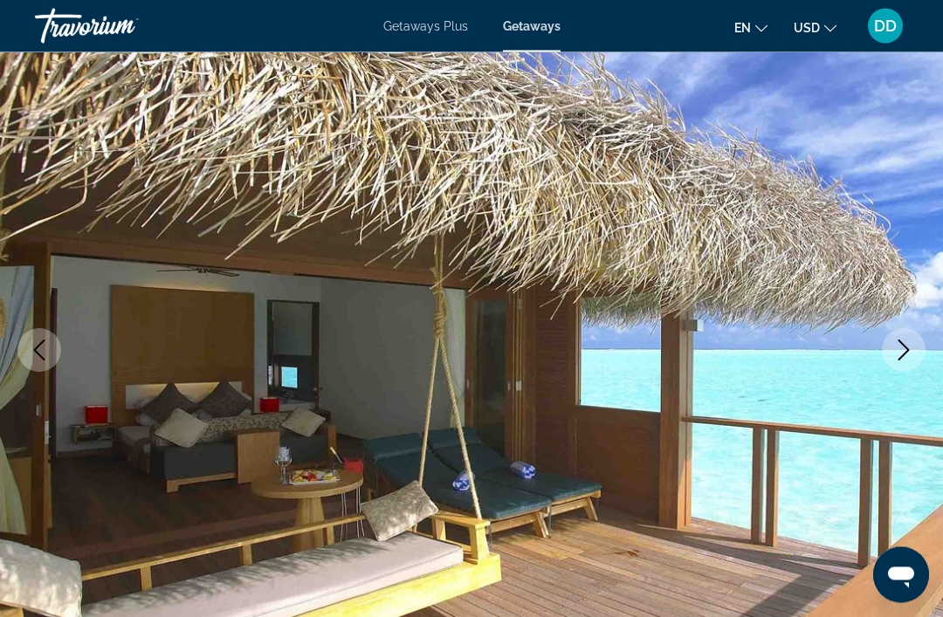
click at [917, 345] on button "Next image" at bounding box center [903, 351] width 44 height 44
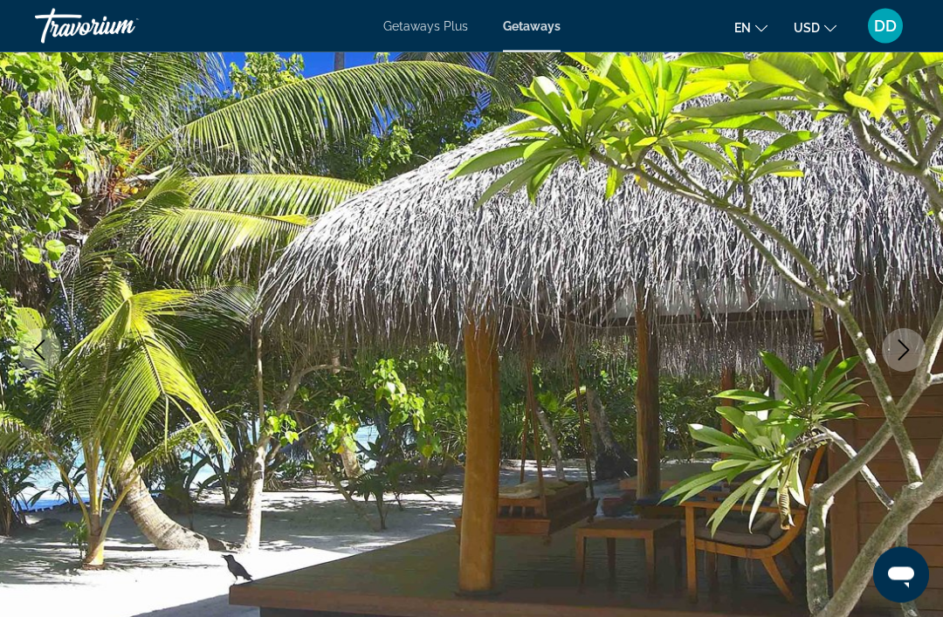
click at [913, 352] on icon "Next image" at bounding box center [903, 350] width 21 height 21
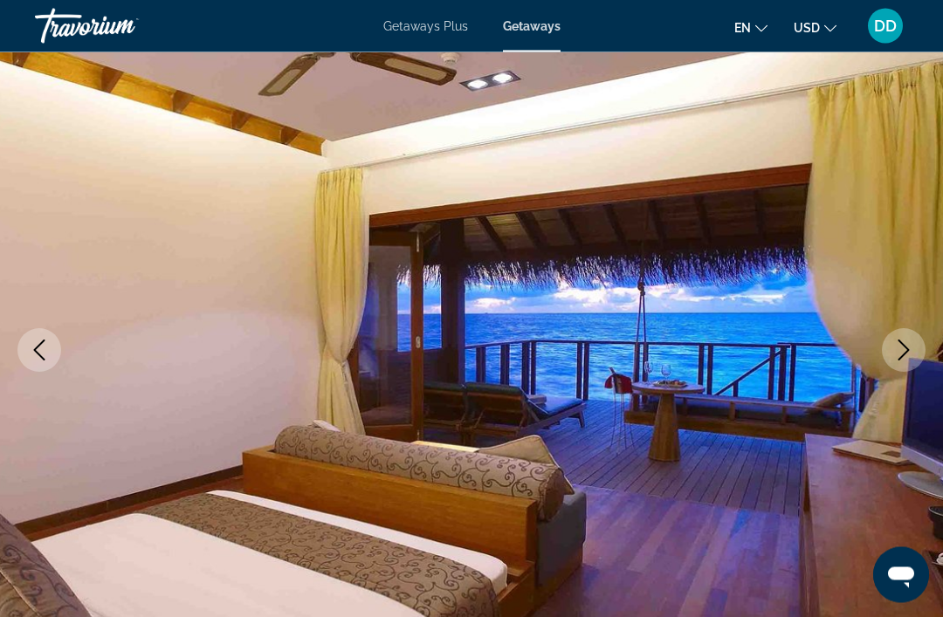
click at [909, 354] on icon "Next image" at bounding box center [903, 350] width 21 height 21
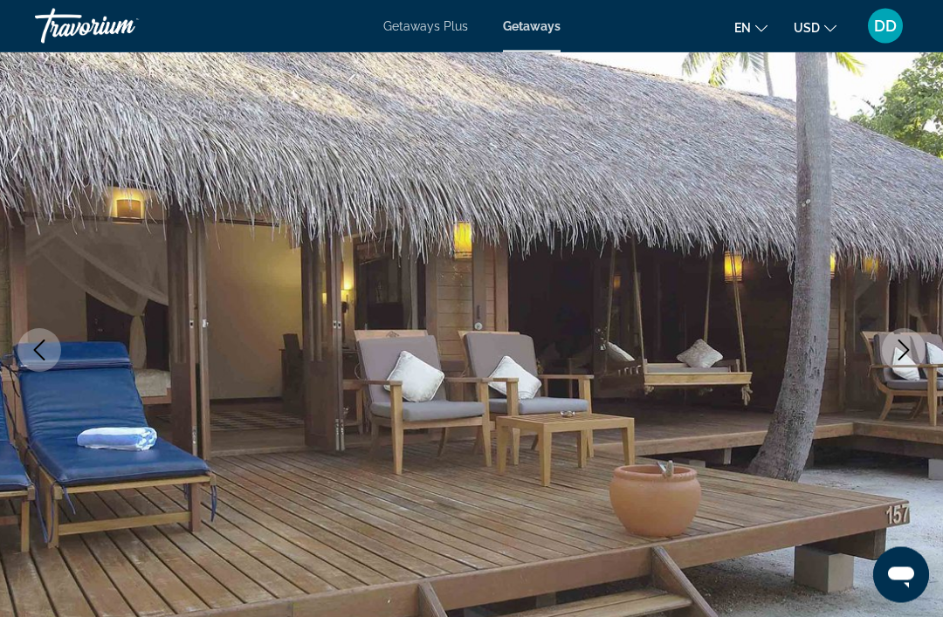
click at [900, 355] on icon "Next image" at bounding box center [903, 350] width 21 height 21
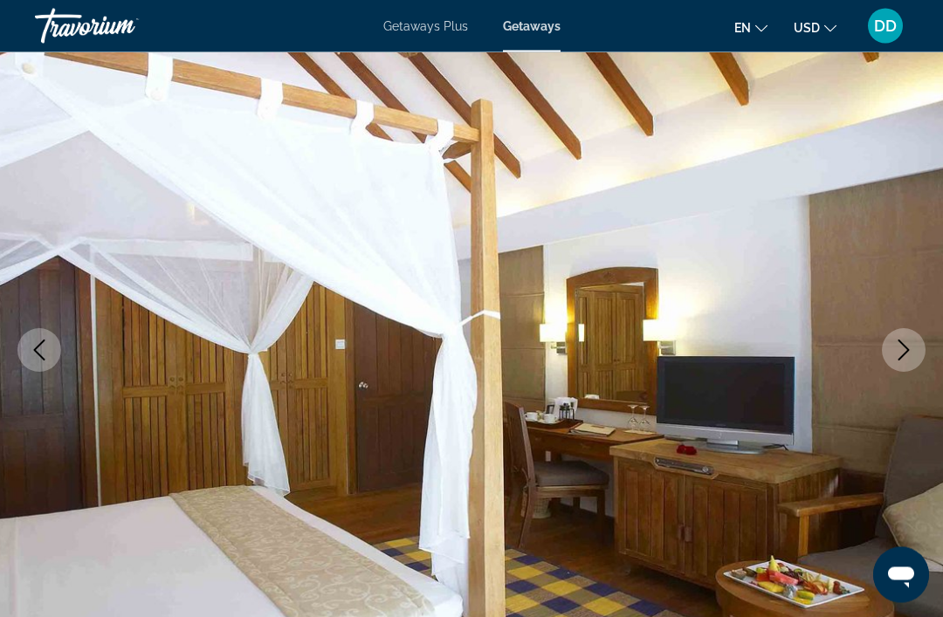
click at [911, 350] on icon "Next image" at bounding box center [903, 350] width 21 height 21
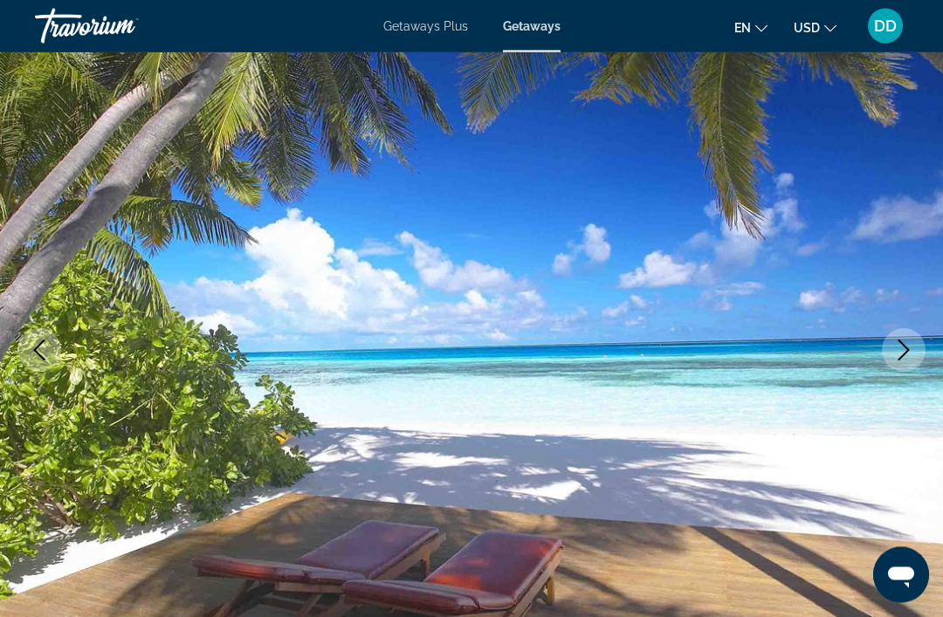
click at [909, 355] on icon "Next image" at bounding box center [903, 350] width 21 height 21
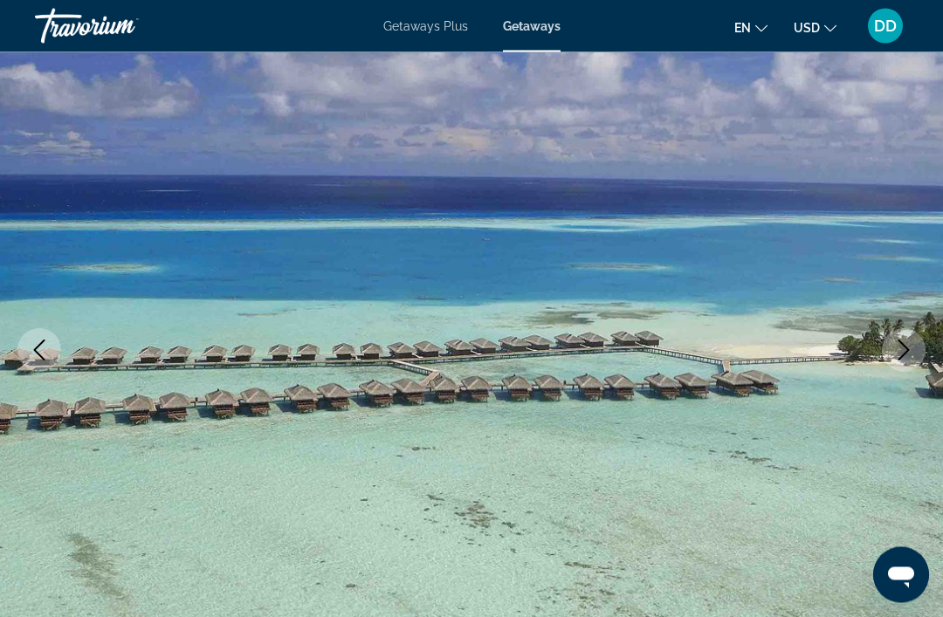
click at [909, 357] on icon "Next image" at bounding box center [903, 350] width 21 height 21
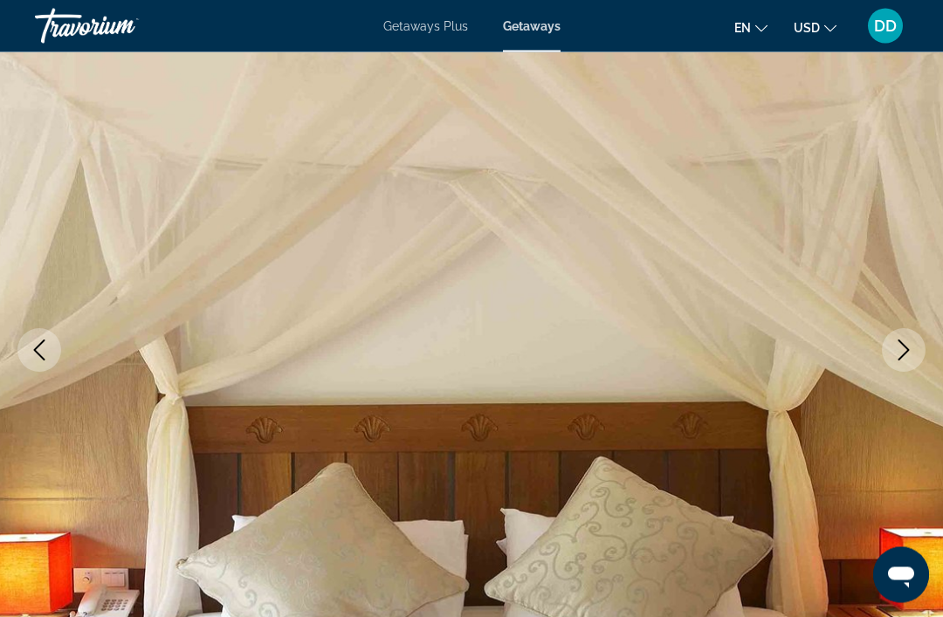
click at [913, 352] on icon "Next image" at bounding box center [903, 350] width 21 height 21
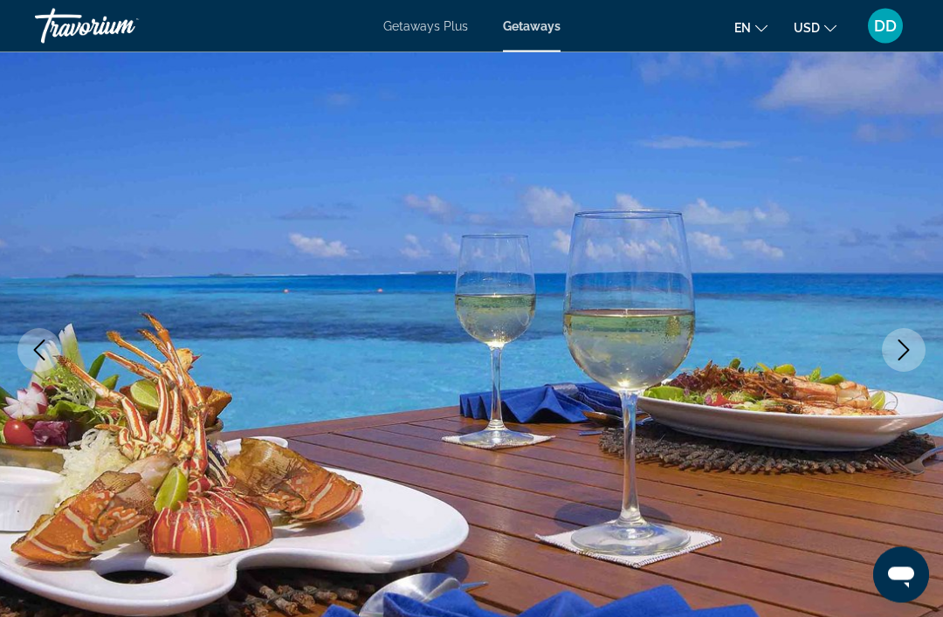
click at [903, 337] on button "Next image" at bounding box center [903, 351] width 44 height 44
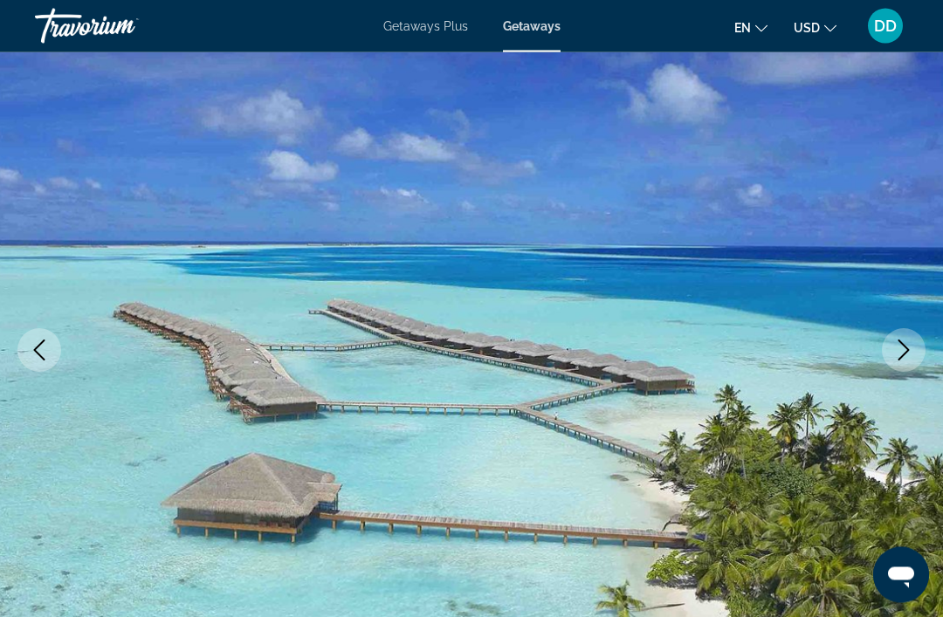
click at [909, 329] on button "Next image" at bounding box center [903, 351] width 44 height 44
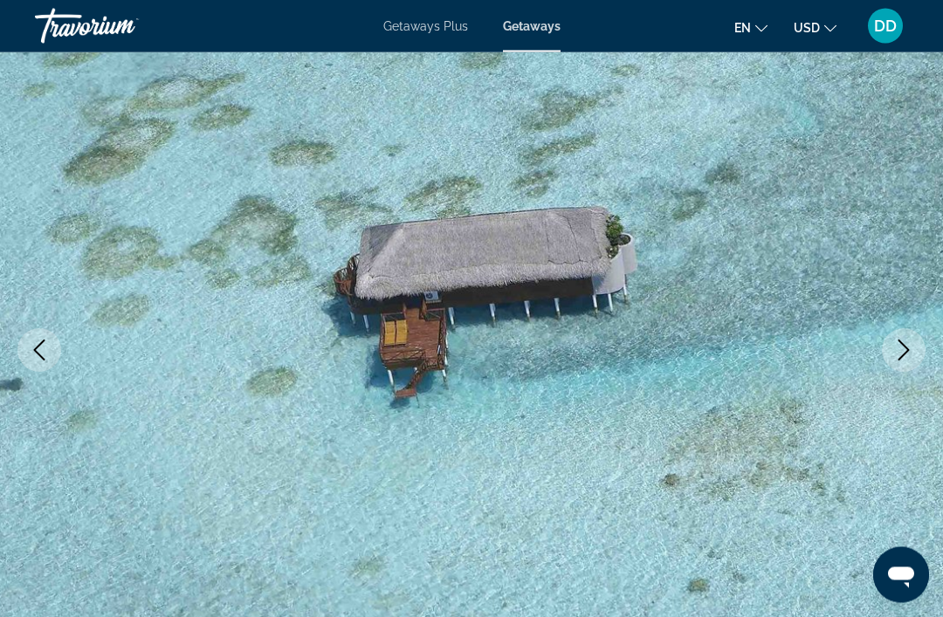
click at [906, 337] on button "Next image" at bounding box center [903, 351] width 44 height 44
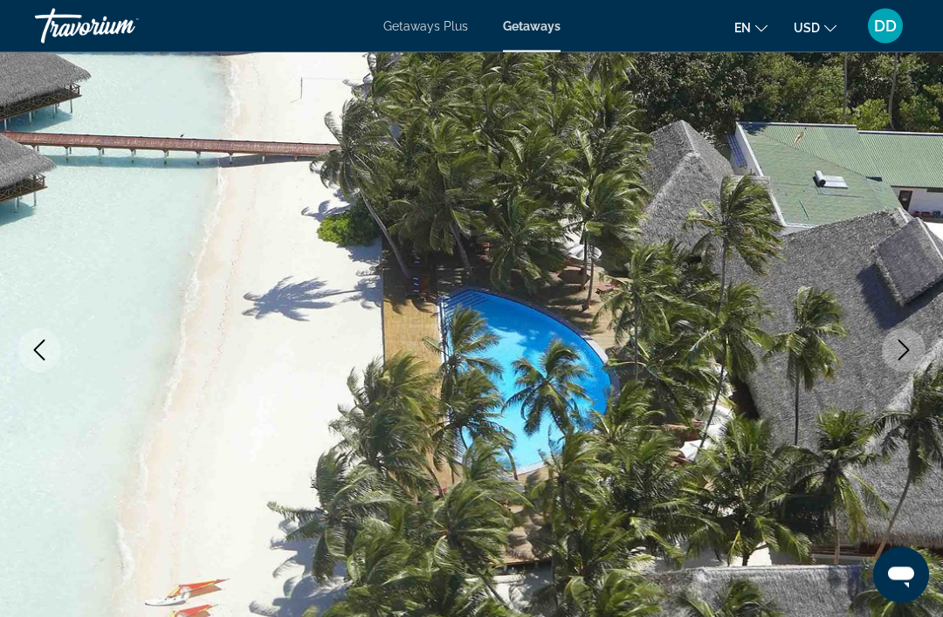
click at [897, 349] on icon "Next image" at bounding box center [903, 350] width 21 height 21
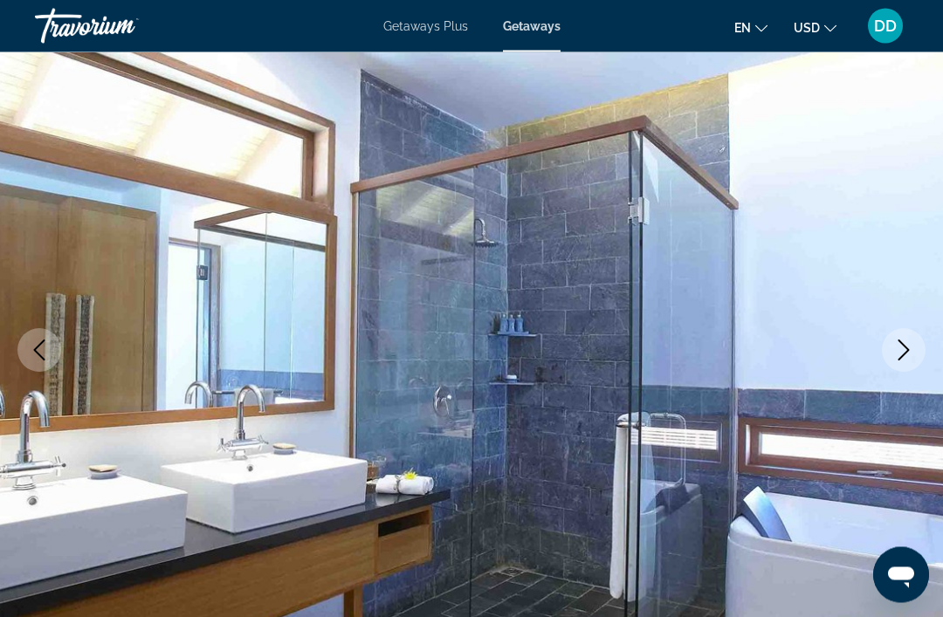
click at [899, 349] on icon "Next image" at bounding box center [903, 350] width 21 height 21
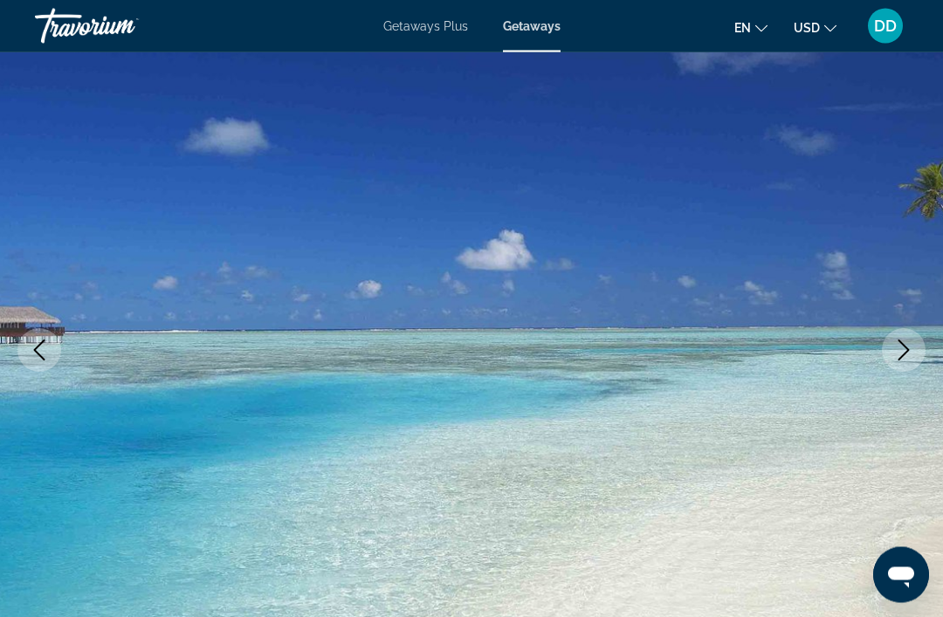
click at [930, 332] on img "Main content" at bounding box center [471, 350] width 943 height 829
click at [909, 344] on icon "Next image" at bounding box center [903, 350] width 21 height 21
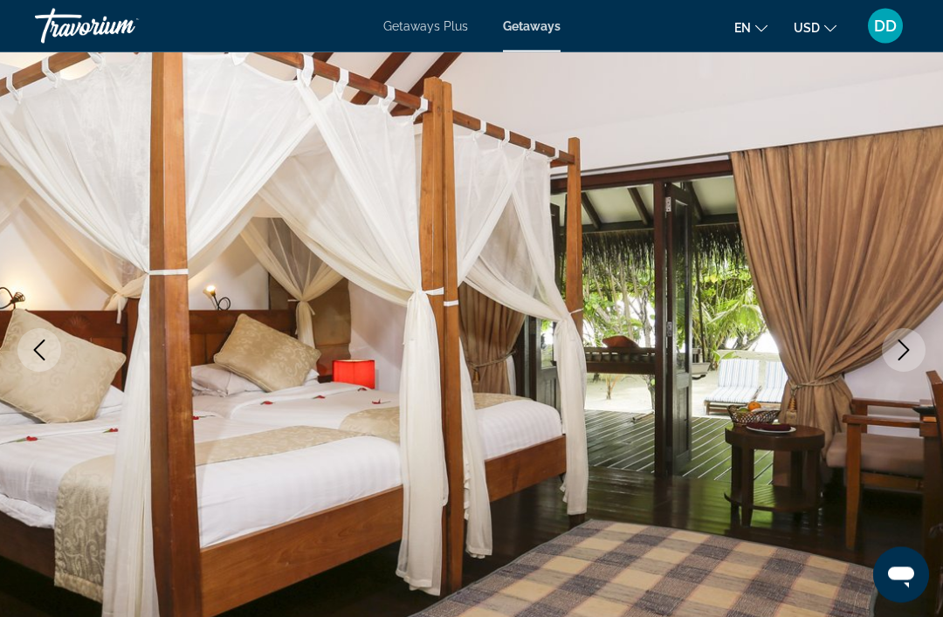
click at [909, 345] on icon "Next image" at bounding box center [903, 350] width 21 height 21
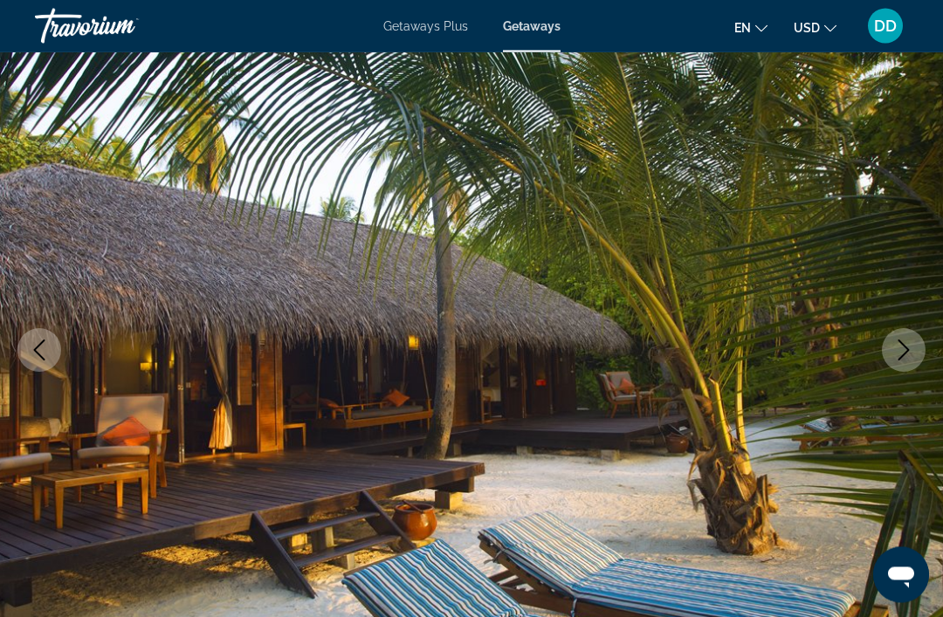
click at [910, 343] on icon "Next image" at bounding box center [903, 350] width 21 height 21
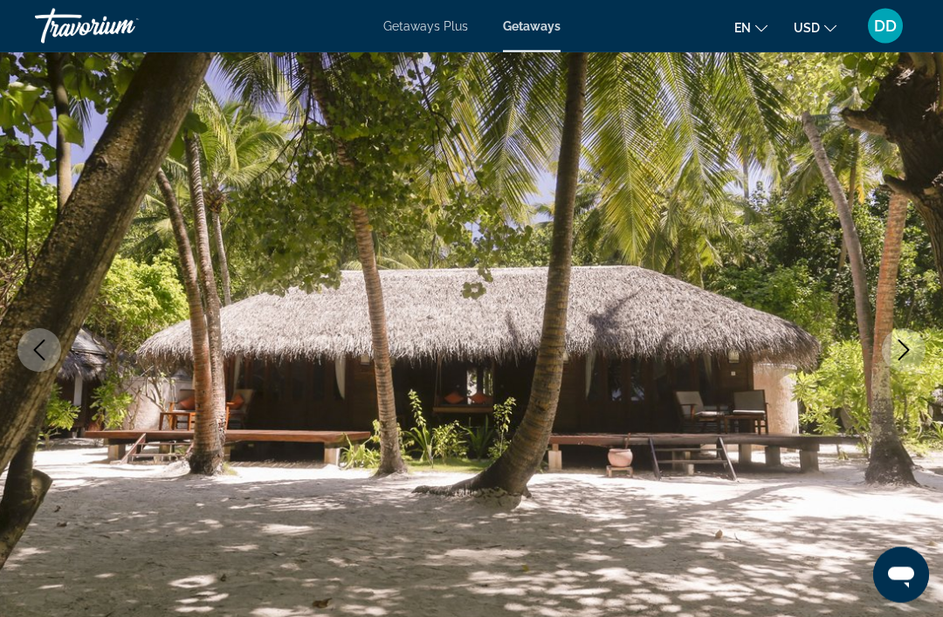
click at [908, 346] on icon "Next image" at bounding box center [903, 350] width 21 height 21
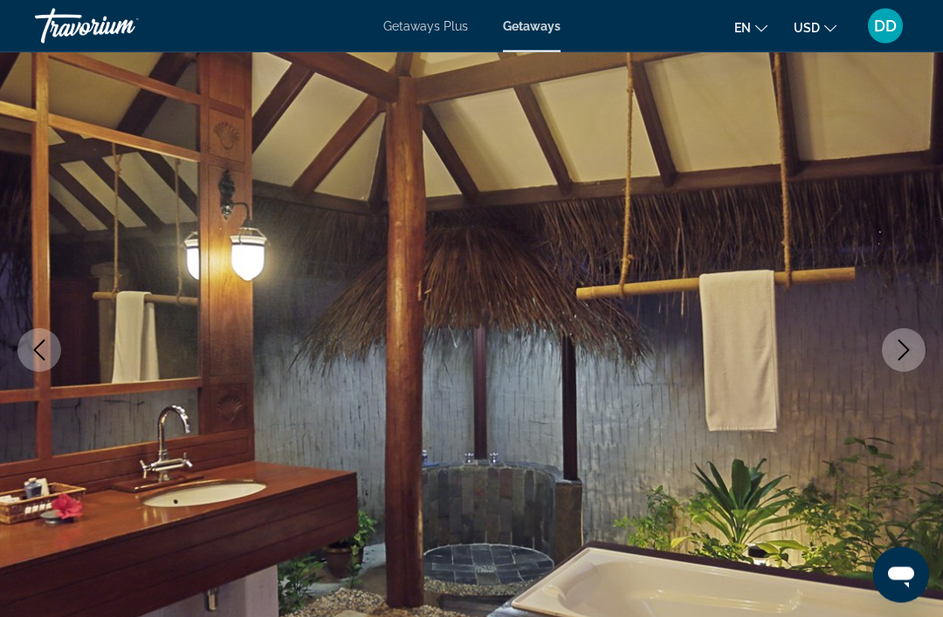
click at [896, 354] on icon "Next image" at bounding box center [903, 350] width 21 height 21
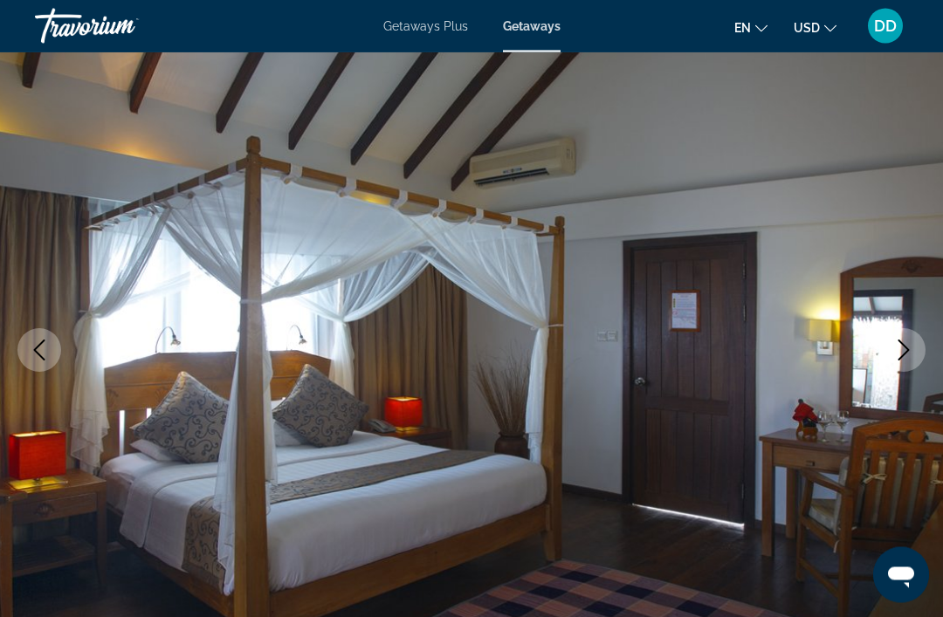
click at [895, 351] on icon "Next image" at bounding box center [903, 350] width 21 height 21
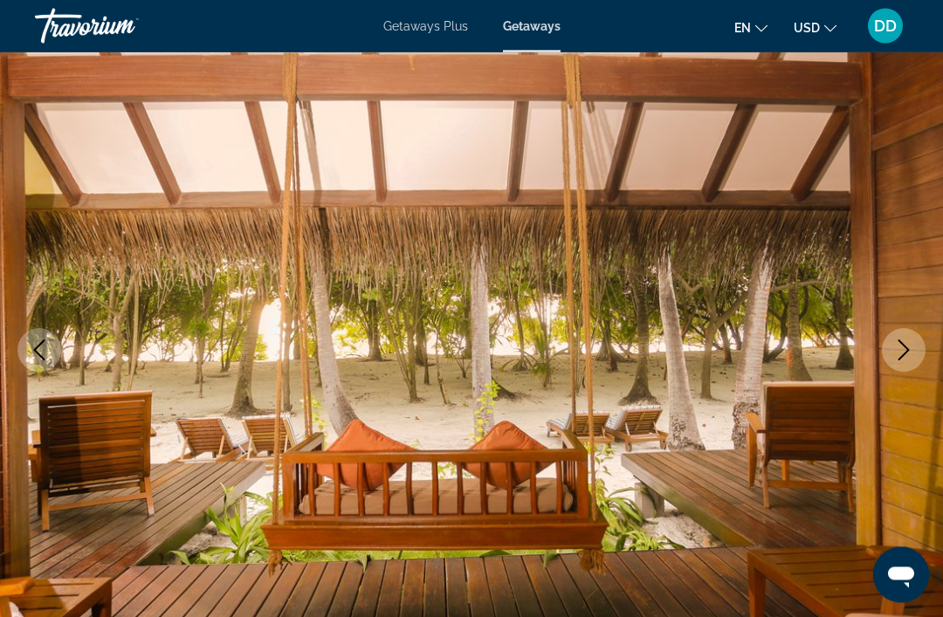
click at [902, 350] on icon "Next image" at bounding box center [903, 350] width 21 height 21
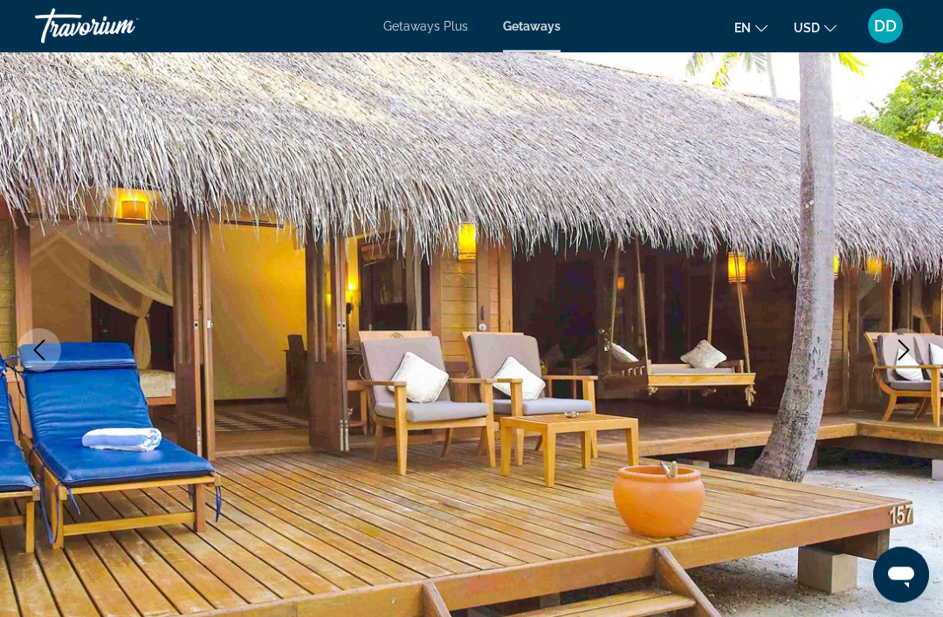
click at [906, 351] on icon "Next image" at bounding box center [903, 350] width 21 height 21
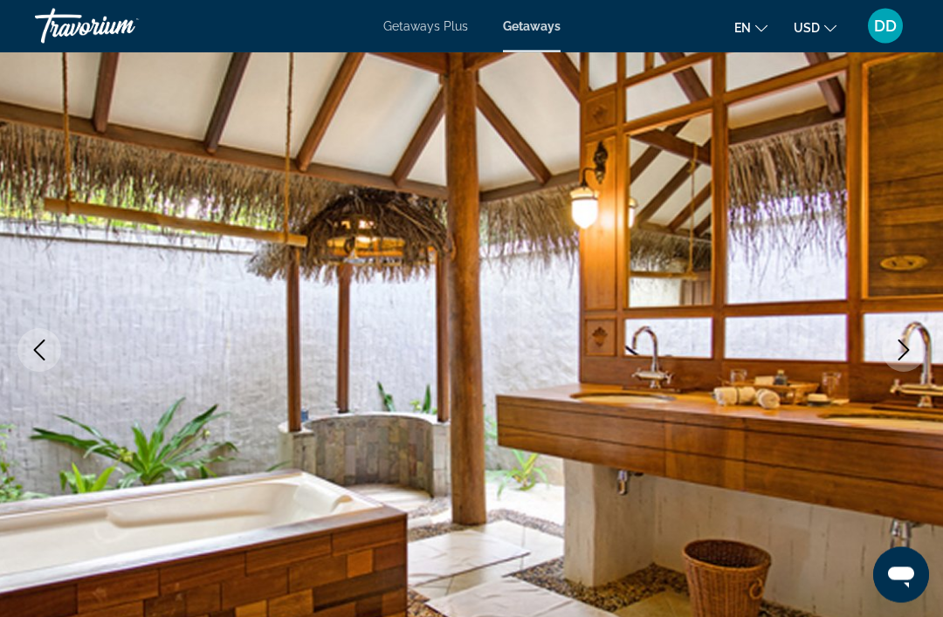
click at [908, 353] on icon "Next image" at bounding box center [903, 350] width 21 height 21
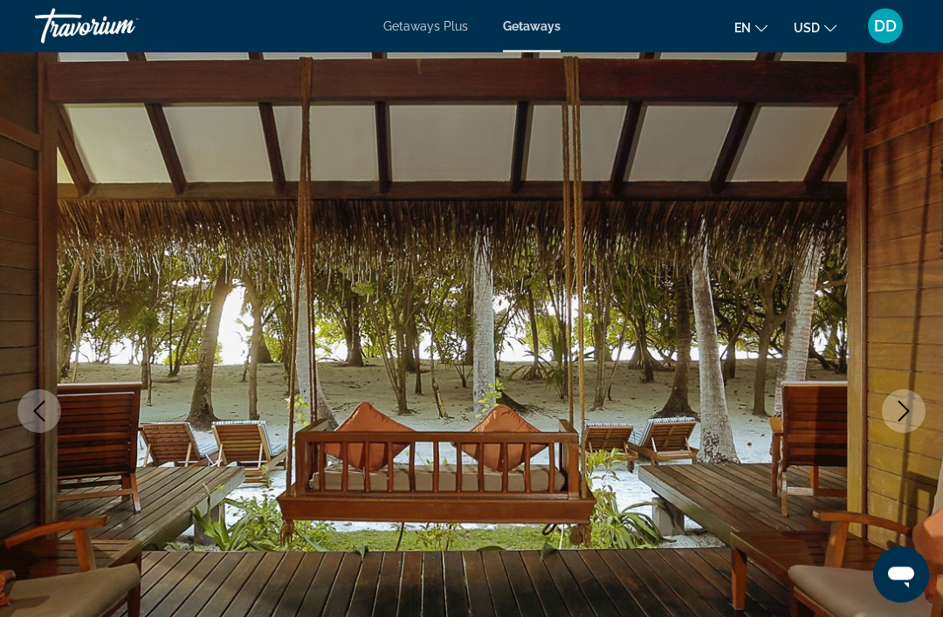
scroll to position [0, 0]
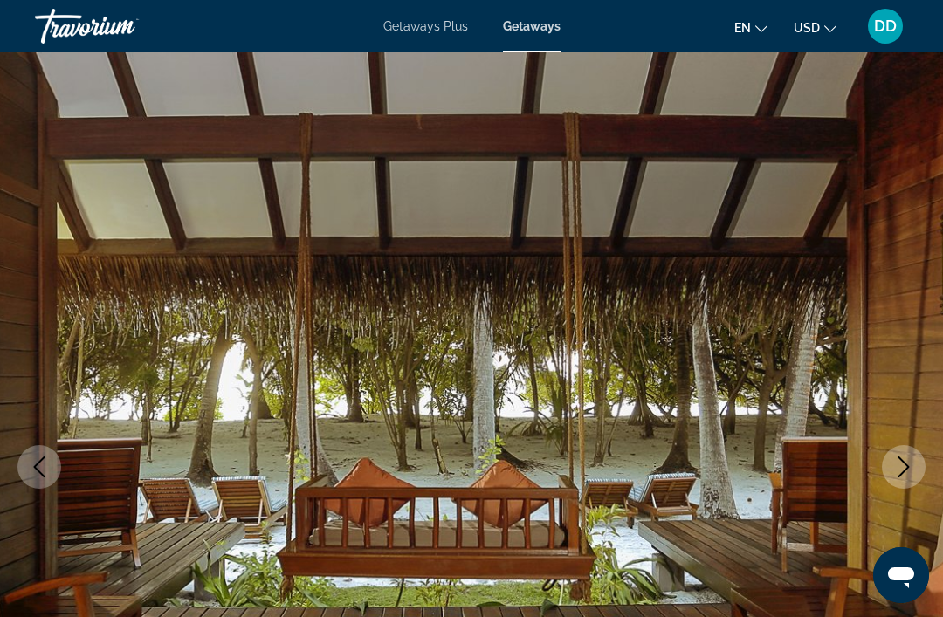
click at [885, 447] on img "Main content" at bounding box center [471, 466] width 943 height 829
click at [877, 448] on img "Main content" at bounding box center [471, 466] width 943 height 829
click at [899, 448] on button "Next image" at bounding box center [903, 467] width 44 height 44
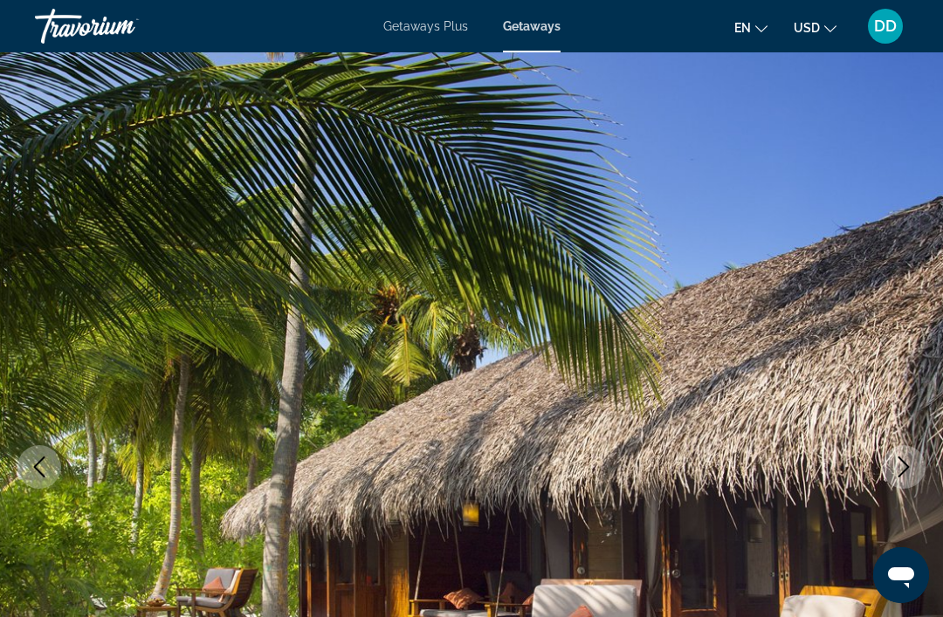
click at [900, 462] on icon "Next image" at bounding box center [903, 466] width 21 height 21
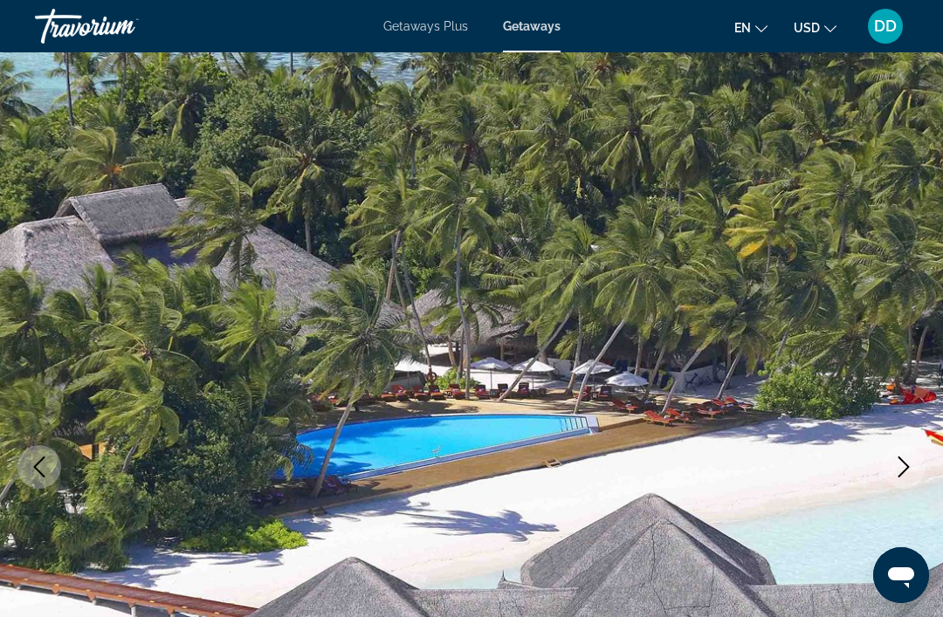
click at [895, 456] on icon "Next image" at bounding box center [903, 466] width 21 height 21
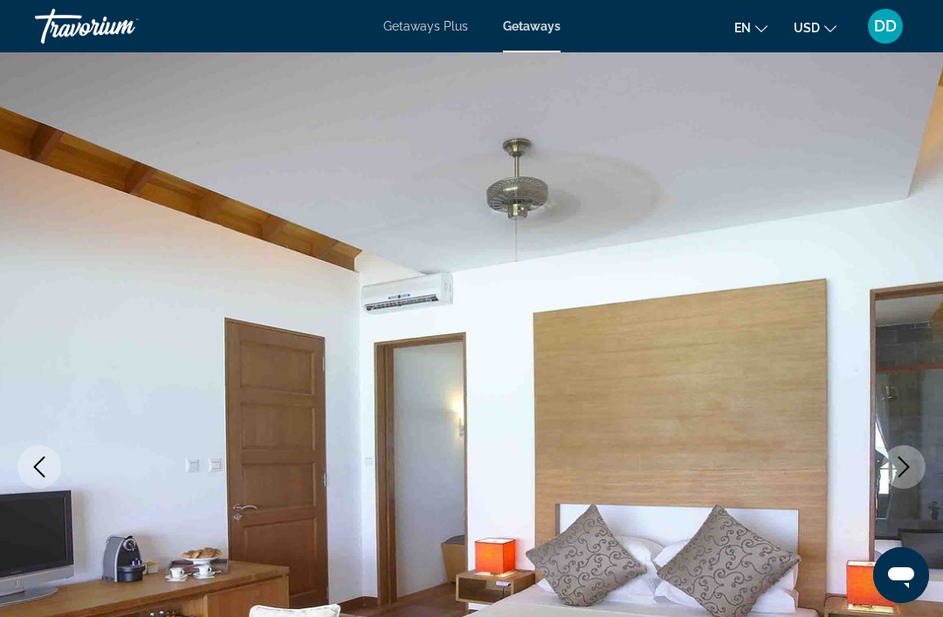
click at [885, 458] on button "Next image" at bounding box center [903, 467] width 44 height 44
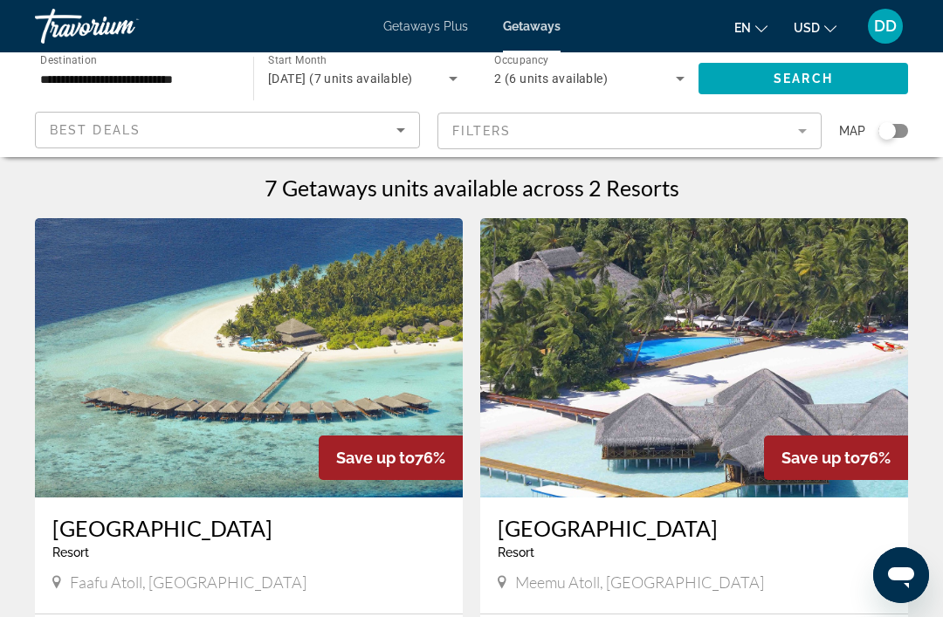
click at [184, 84] on input "**********" at bounding box center [135, 79] width 190 height 21
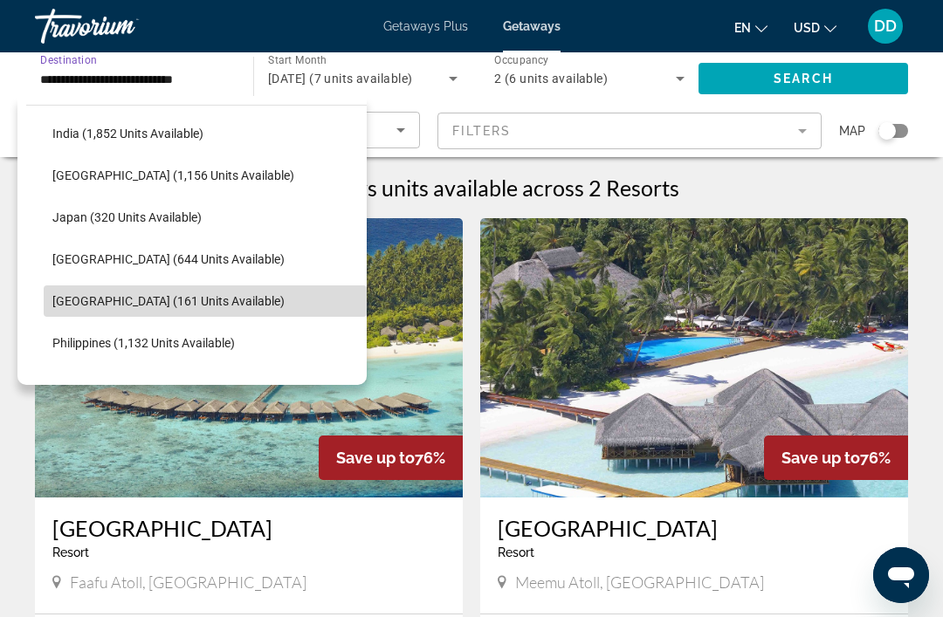
scroll to position [579, 0]
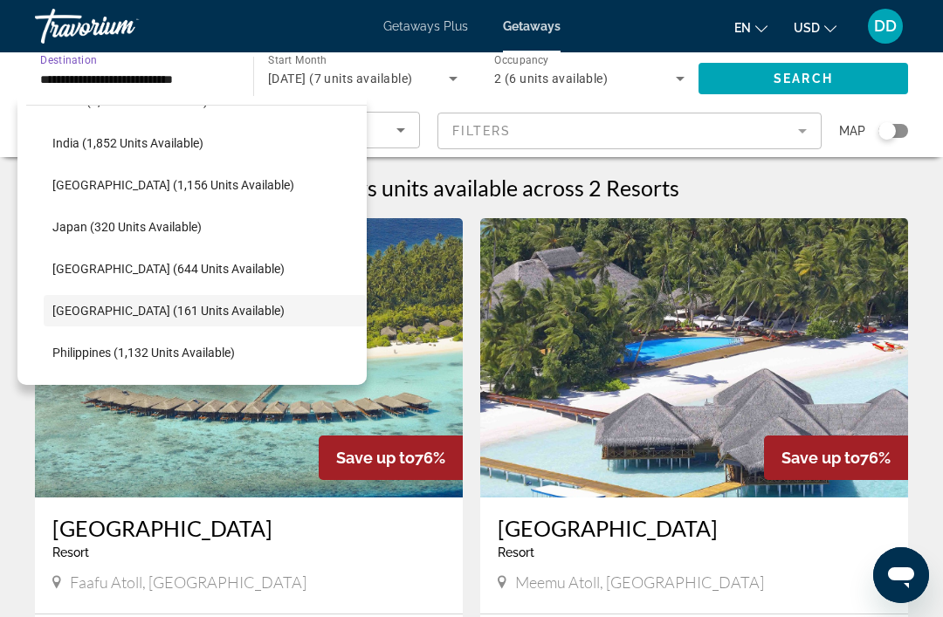
click at [215, 182] on span "[GEOGRAPHIC_DATA] (1,156 units available)" at bounding box center [173, 185] width 242 height 14
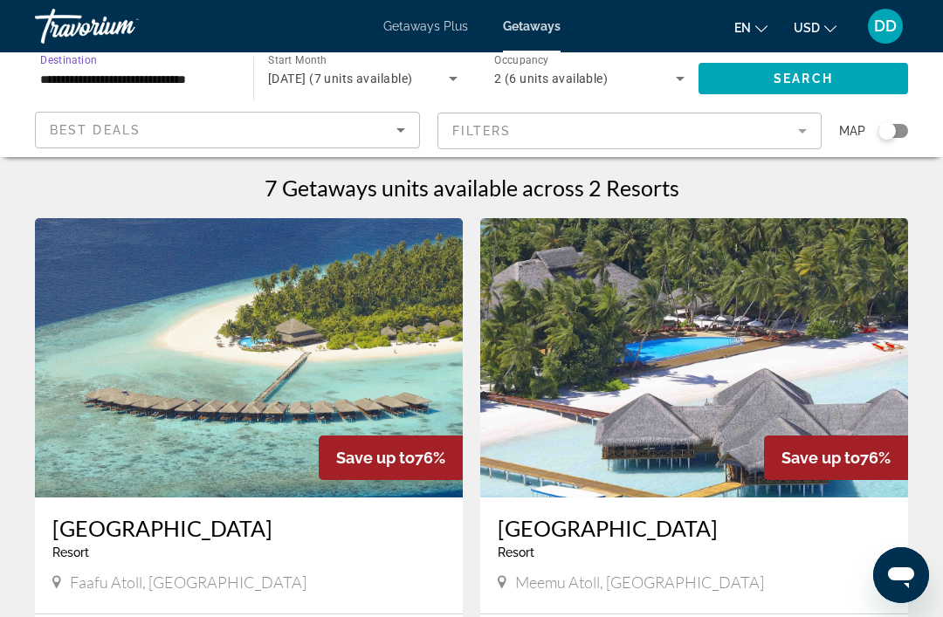
click at [832, 82] on span "Search" at bounding box center [802, 79] width 59 height 14
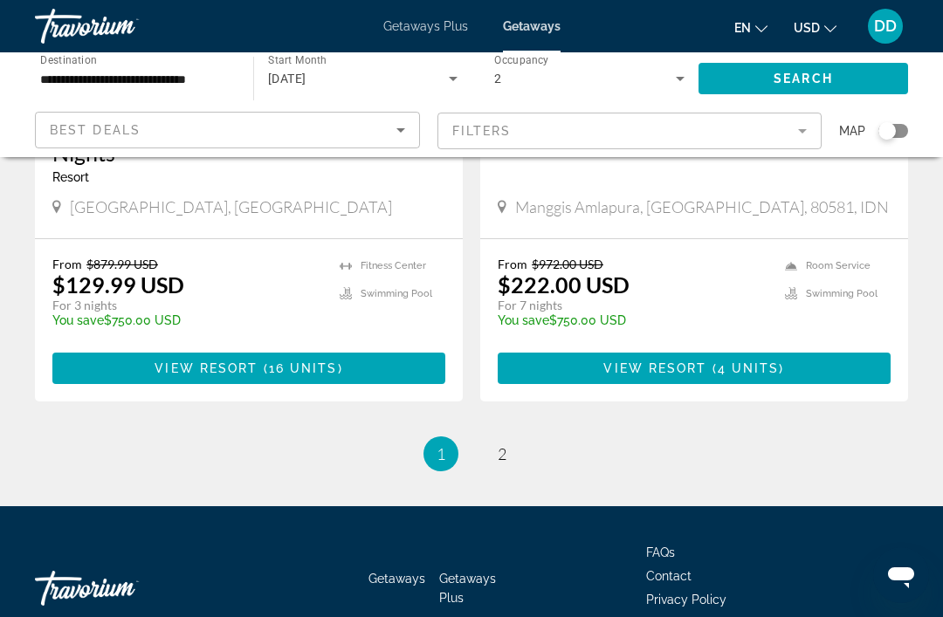
scroll to position [3406, 0]
click at [500, 451] on span "2" at bounding box center [501, 454] width 9 height 19
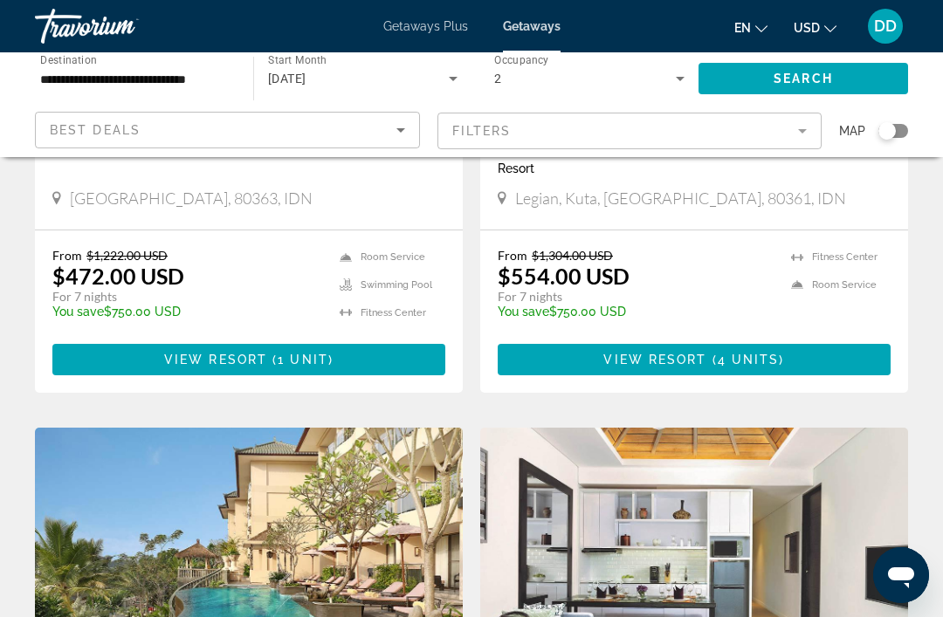
scroll to position [1017, 0]
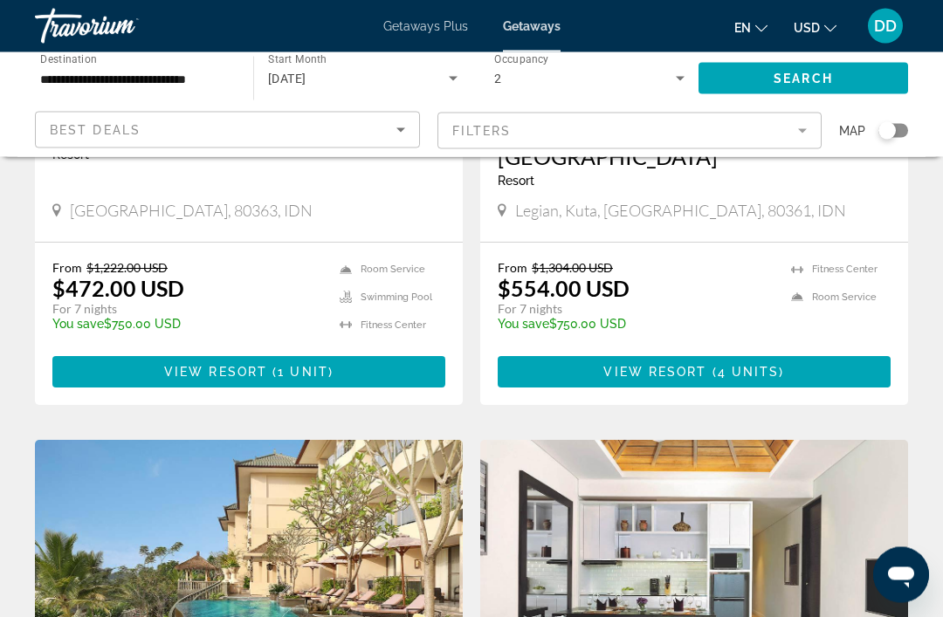
click at [209, 83] on input "**********" at bounding box center [135, 79] width 190 height 21
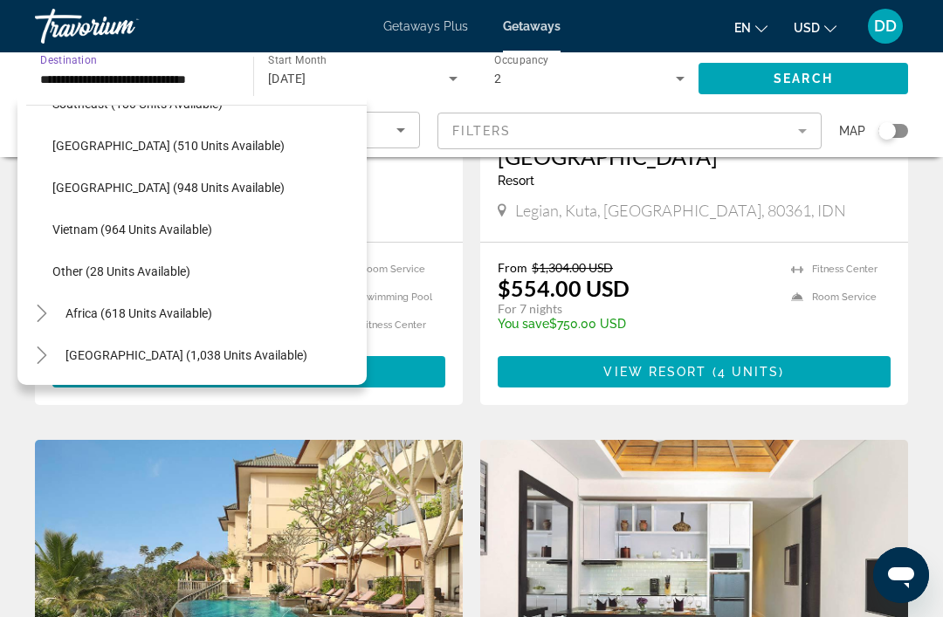
scroll to position [911, 0]
click at [214, 189] on span "[GEOGRAPHIC_DATA] (948 units available)" at bounding box center [168, 188] width 232 height 14
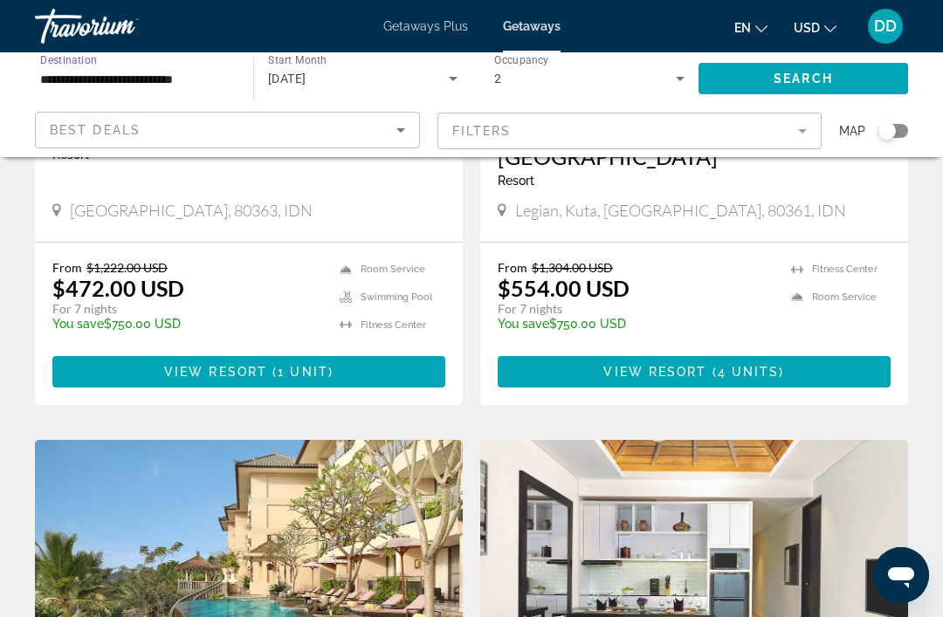
click at [800, 75] on span "Search" at bounding box center [802, 79] width 59 height 14
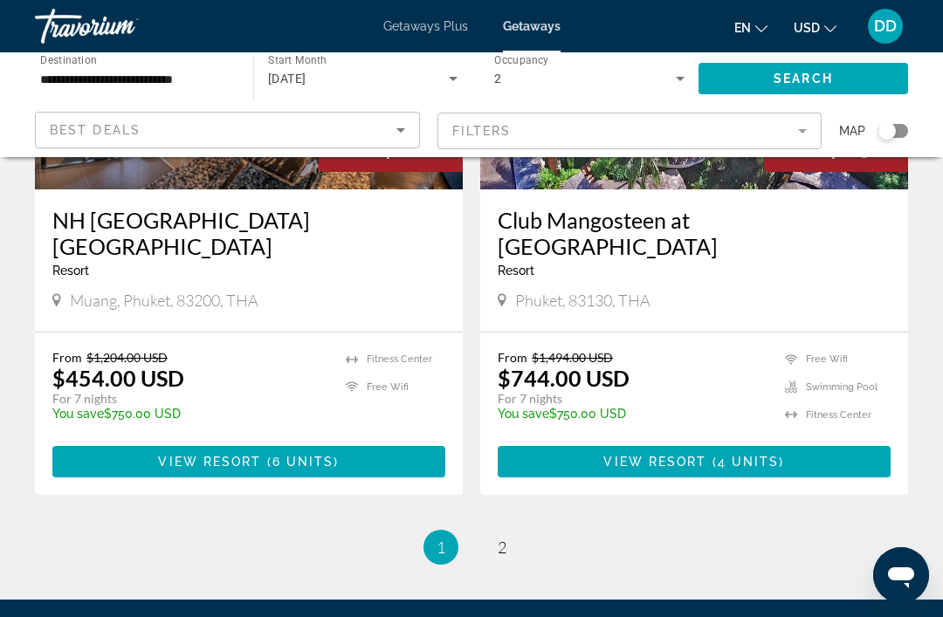
scroll to position [3341, 0]
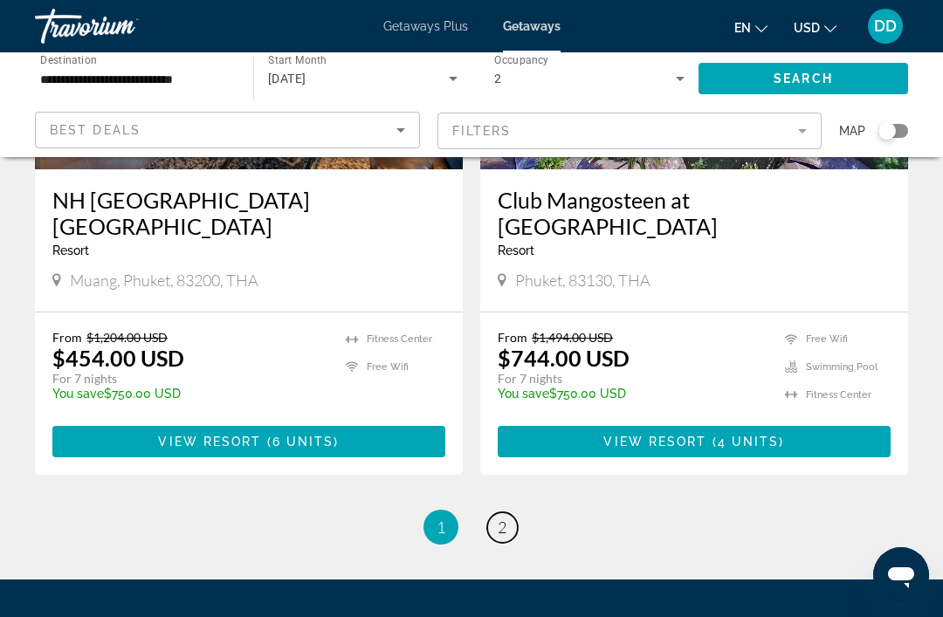
click at [508, 512] on link "page 2" at bounding box center [502, 527] width 31 height 31
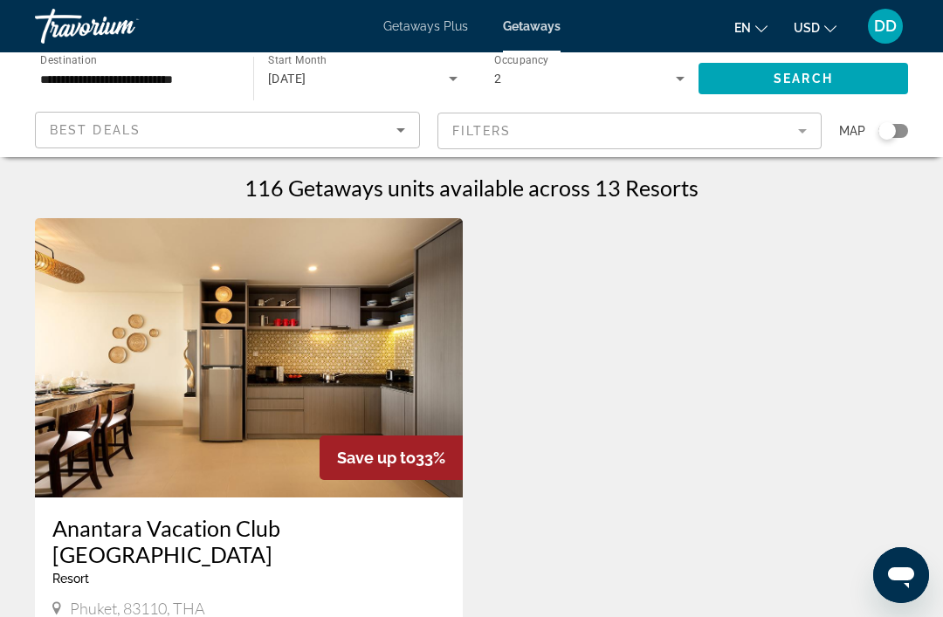
click at [194, 75] on input "**********" at bounding box center [135, 79] width 190 height 21
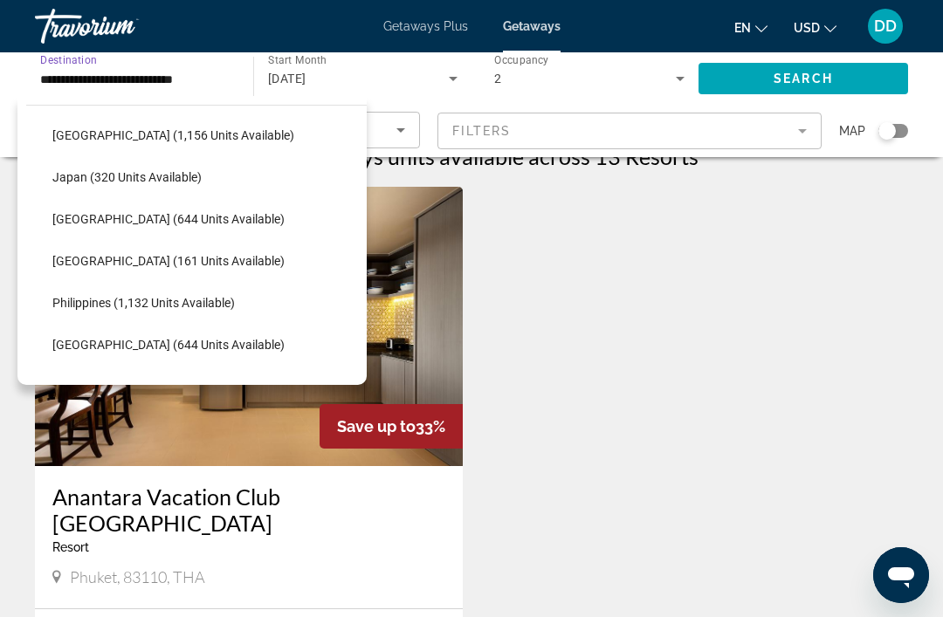
scroll to position [630, 0]
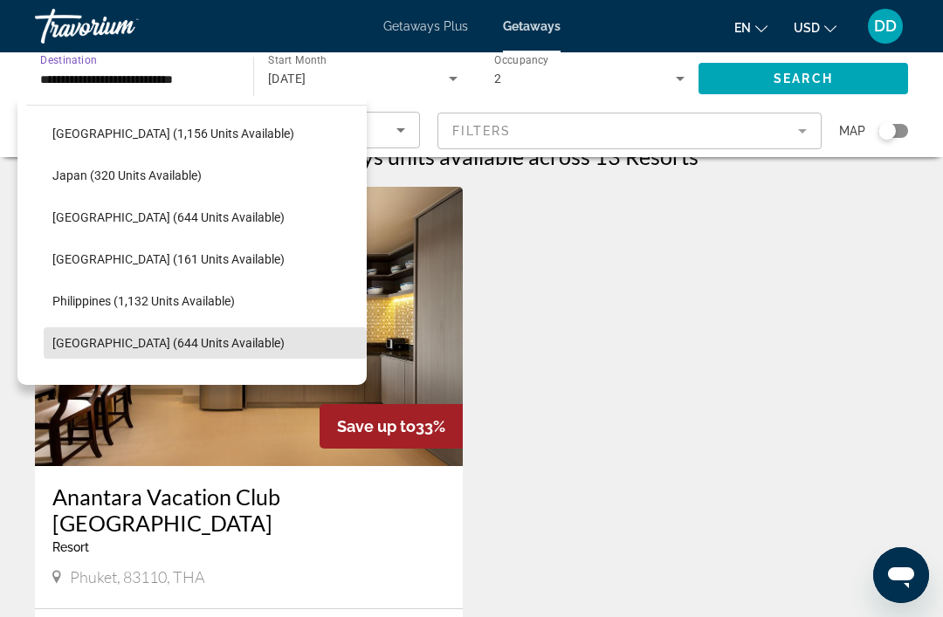
click at [213, 347] on span "[GEOGRAPHIC_DATA] (644 units available)" at bounding box center [168, 343] width 232 height 14
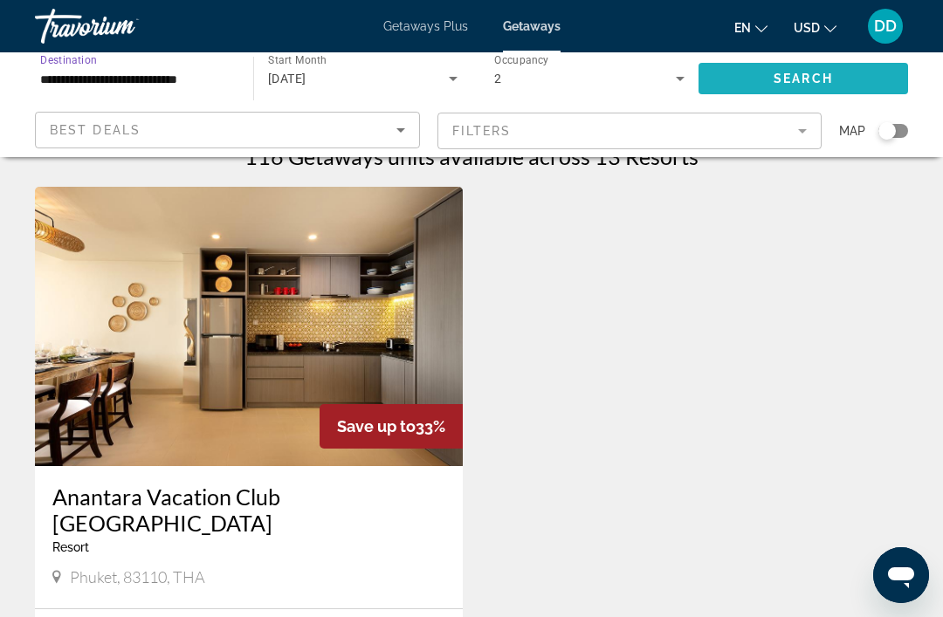
click at [824, 86] on span "Search" at bounding box center [802, 79] width 59 height 14
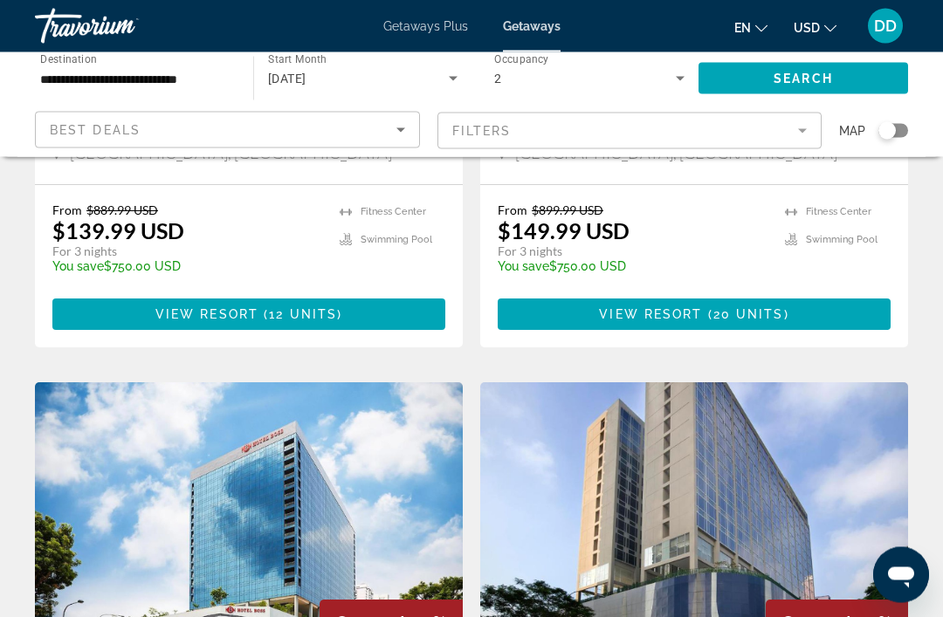
click at [206, 77] on input "**********" at bounding box center [135, 79] width 190 height 21
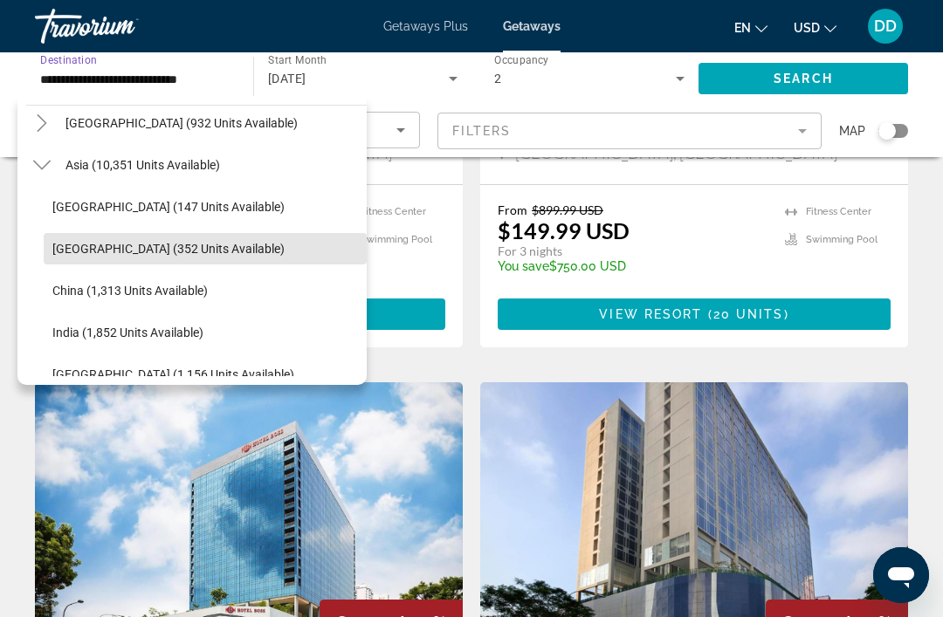
scroll to position [376, 0]
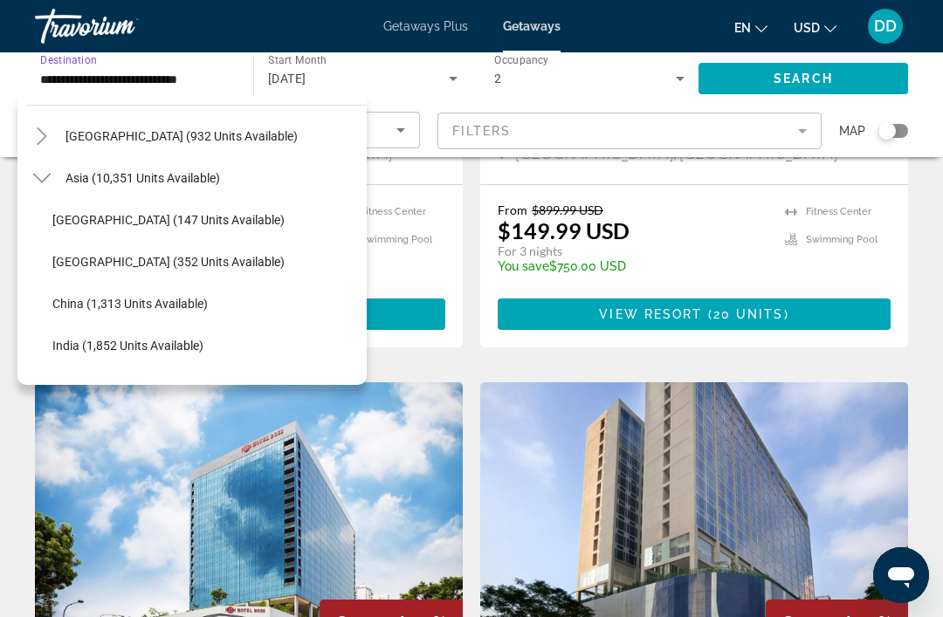
click at [205, 300] on span "China (1,313 units available)" at bounding box center [129, 304] width 155 height 14
type input "**********"
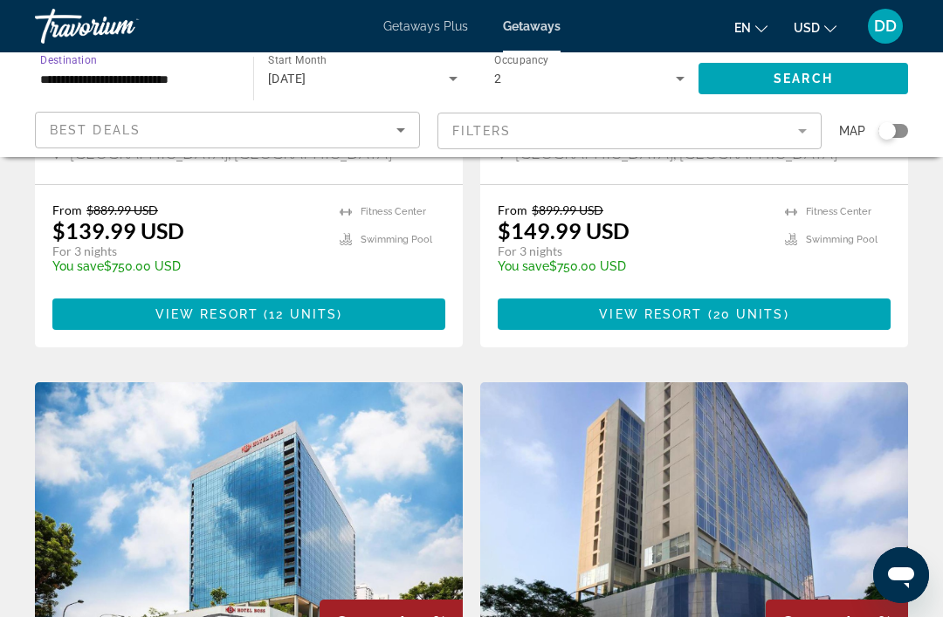
click at [839, 86] on span "Search widget" at bounding box center [802, 79] width 209 height 42
